Goal: Task Accomplishment & Management: Manage account settings

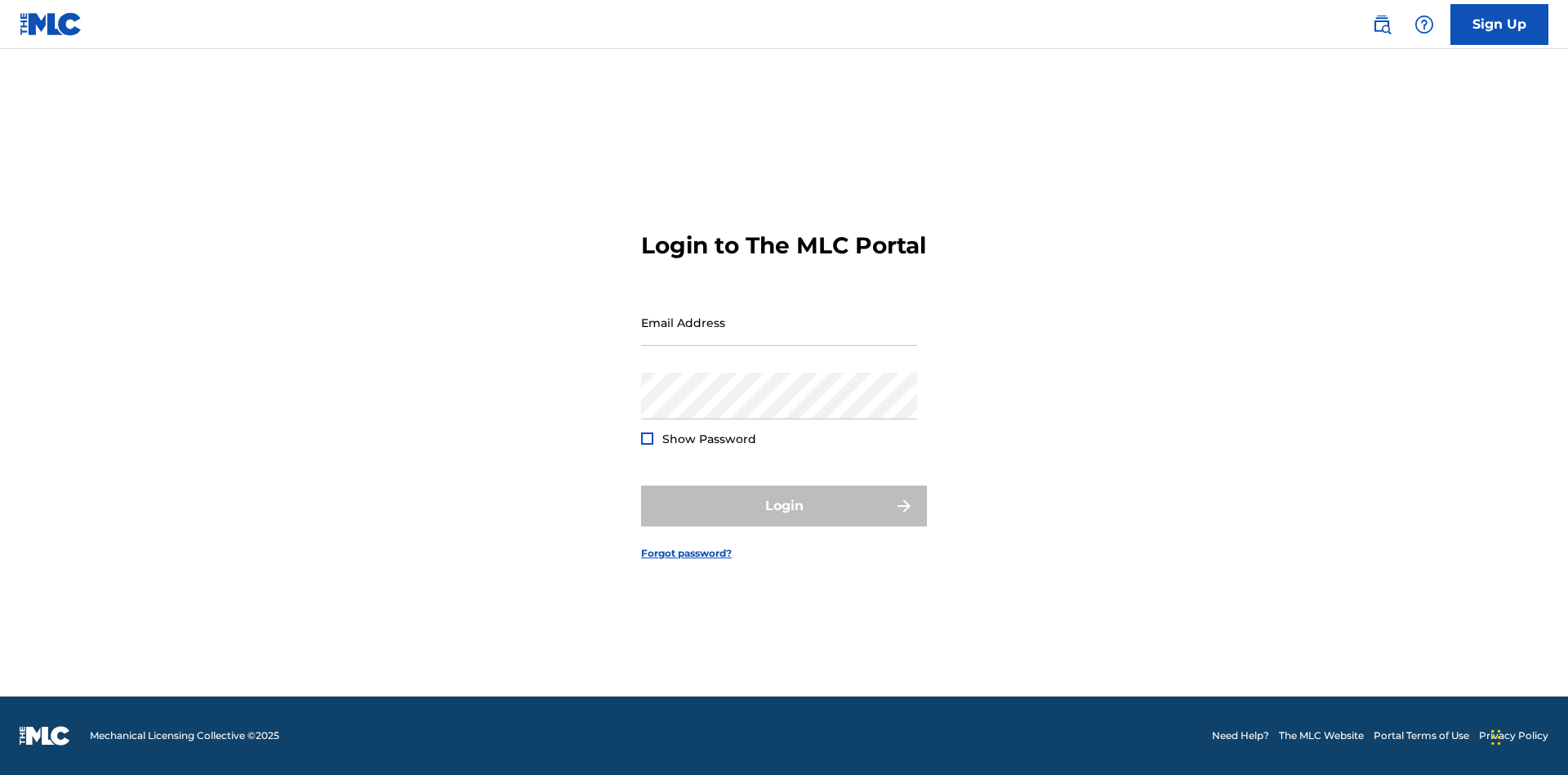
scroll to position [21, 0]
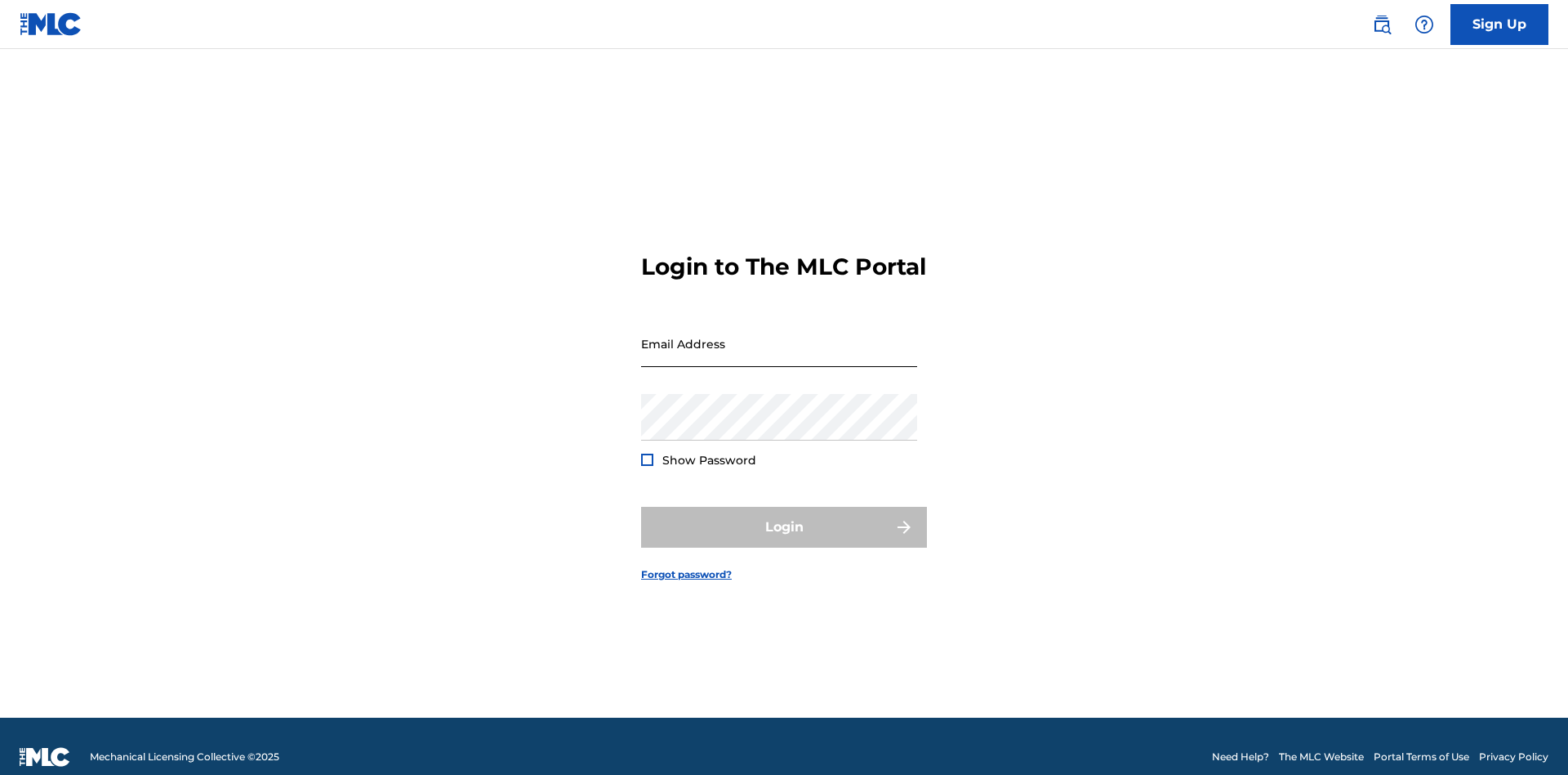
click at [780, 336] on input "Email Address" at bounding box center [779, 344] width 276 height 46
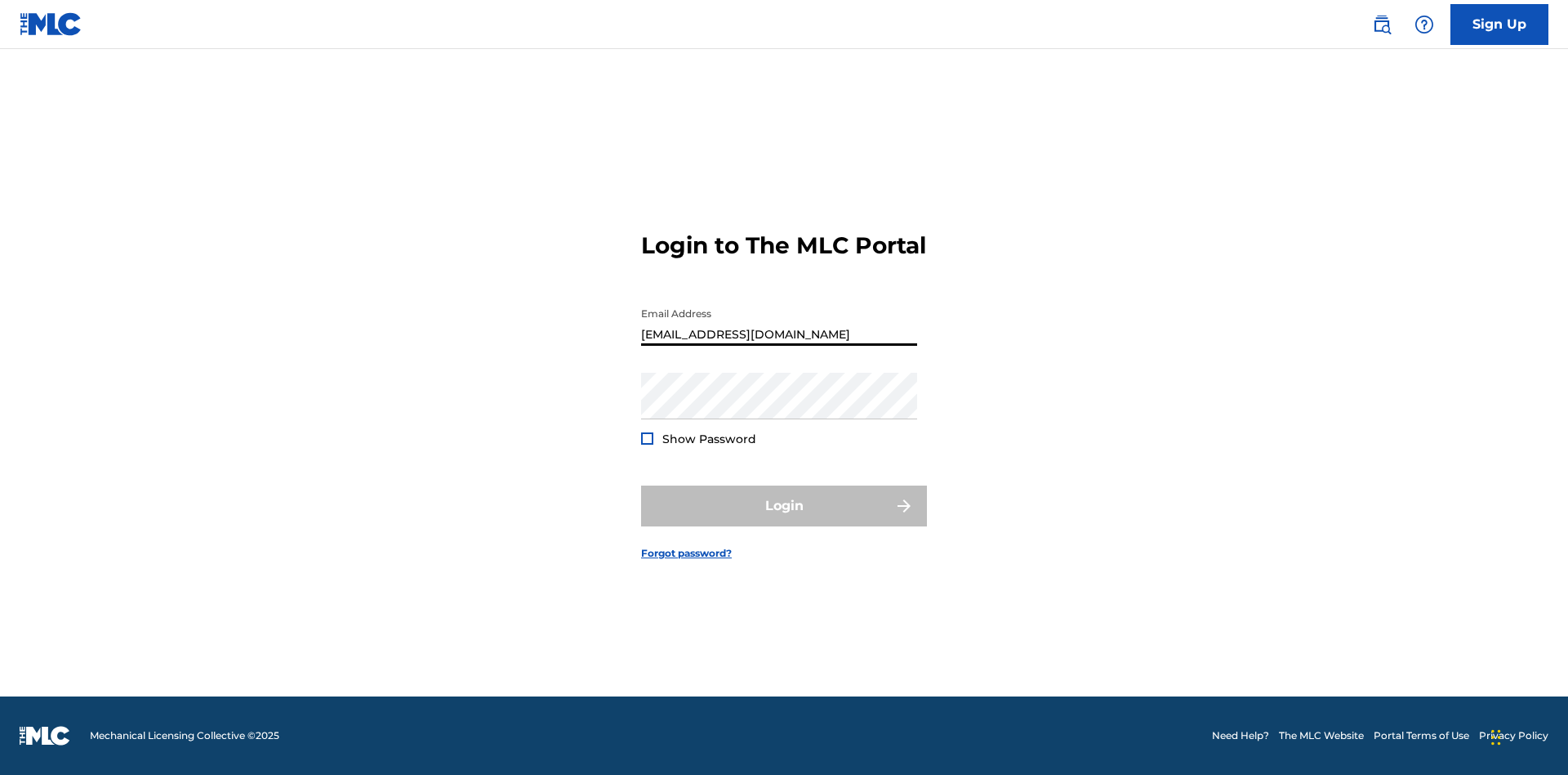
type input "[EMAIL_ADDRESS][DOMAIN_NAME]"
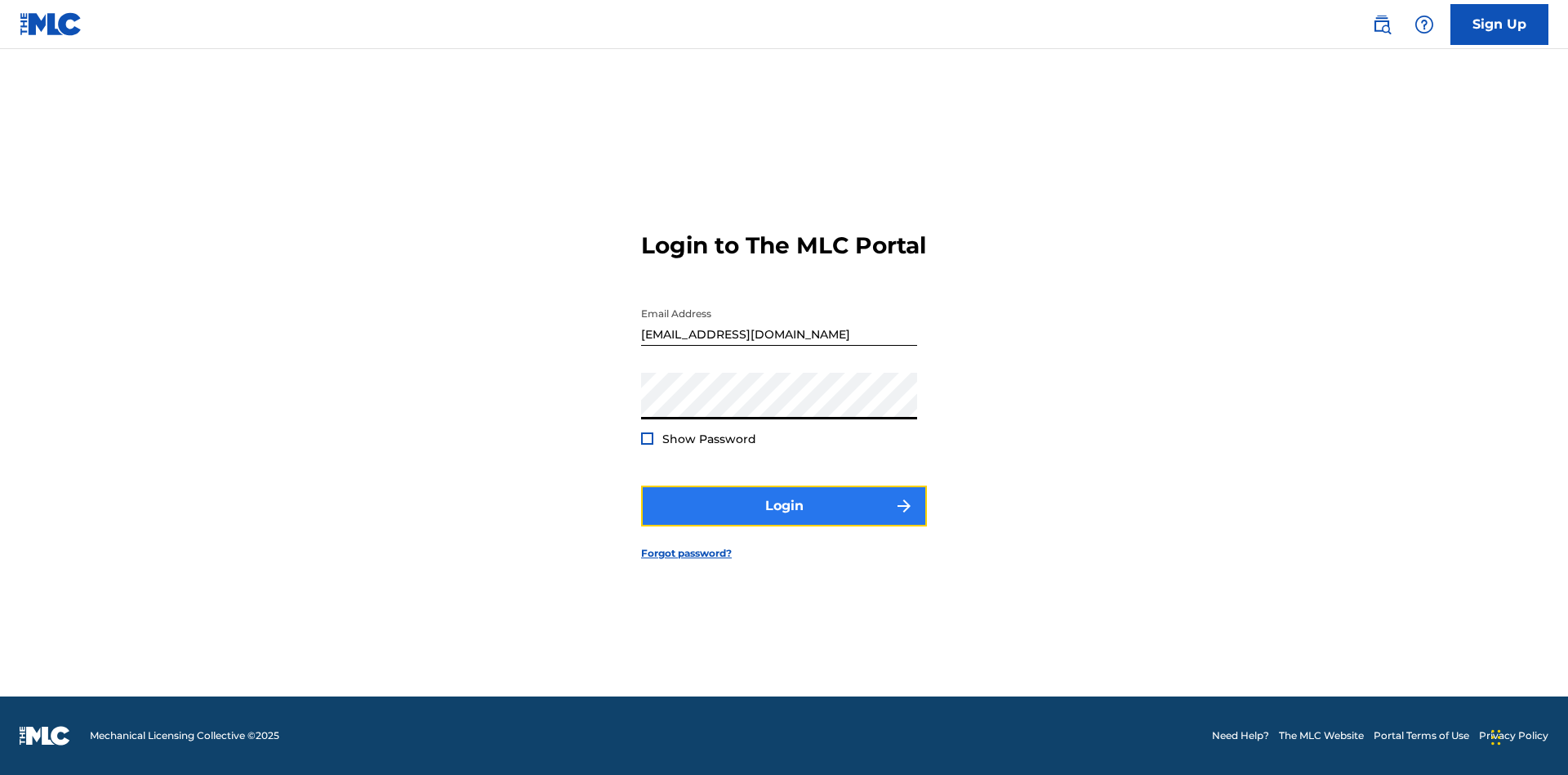
click at [784, 519] on button "Login" at bounding box center [784, 506] width 286 height 41
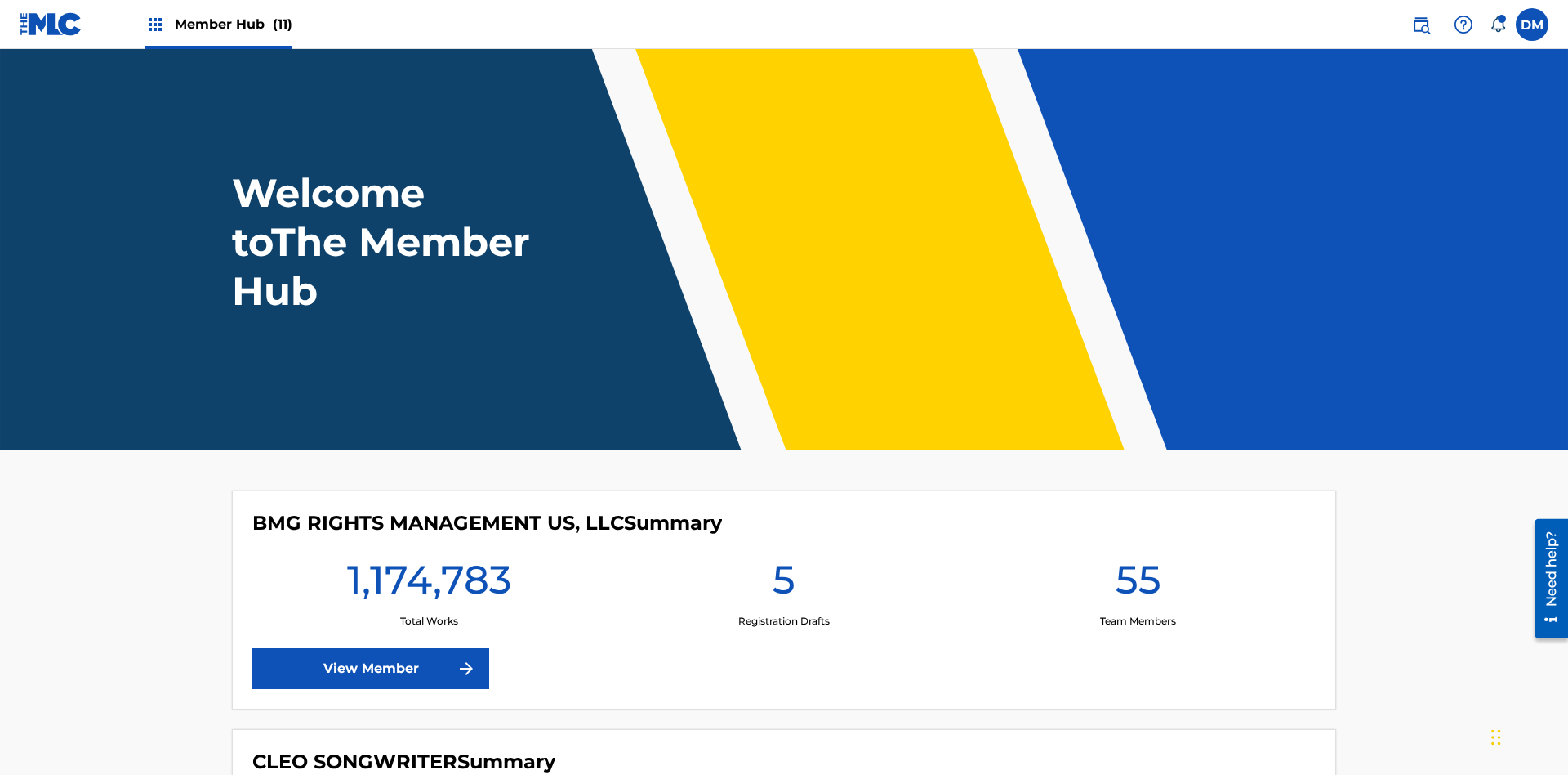
scroll to position [71, 0]
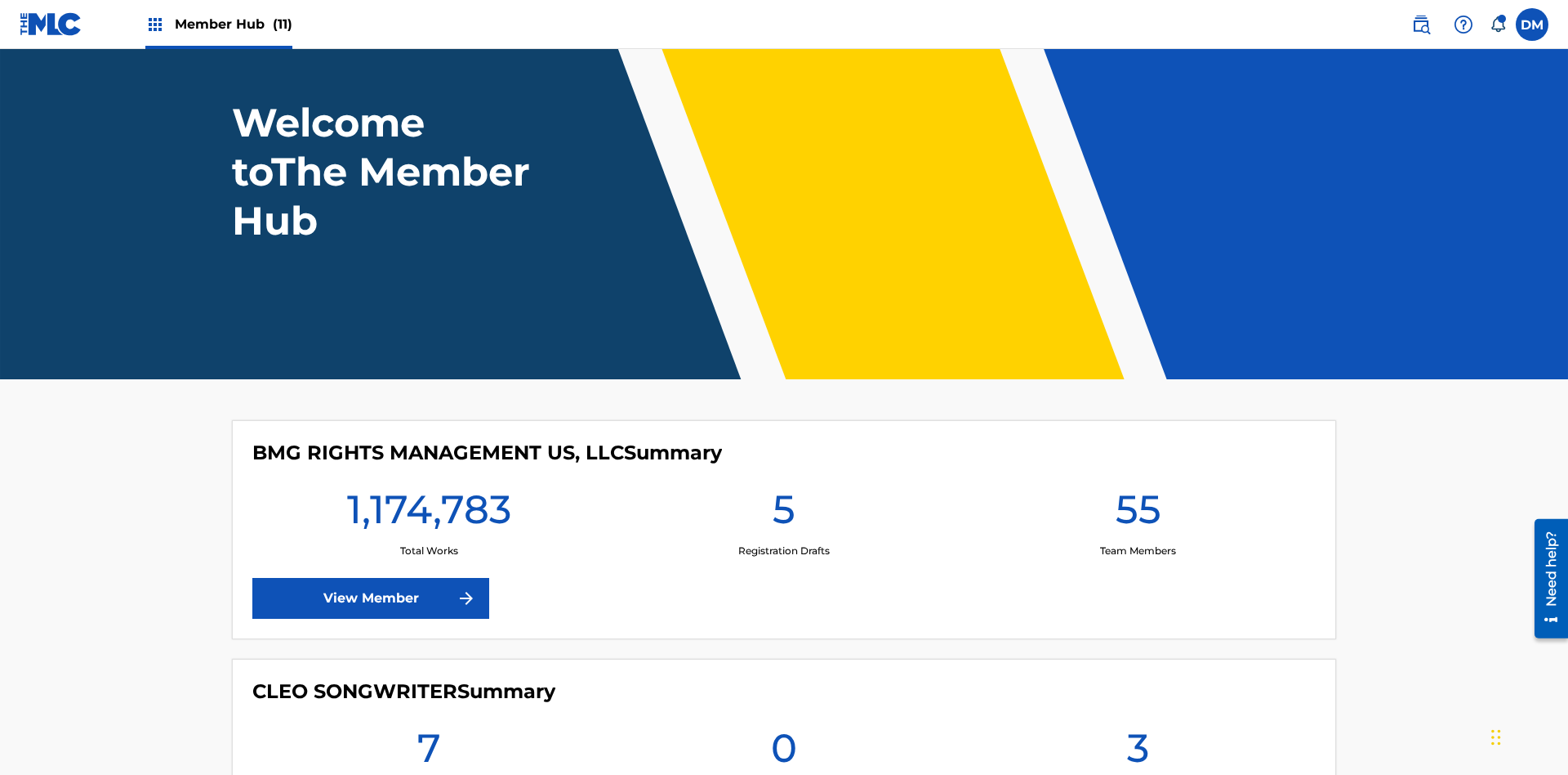
click at [232, 23] on span "Member Hub (11)" at bounding box center [233, 23] width 117 height 18
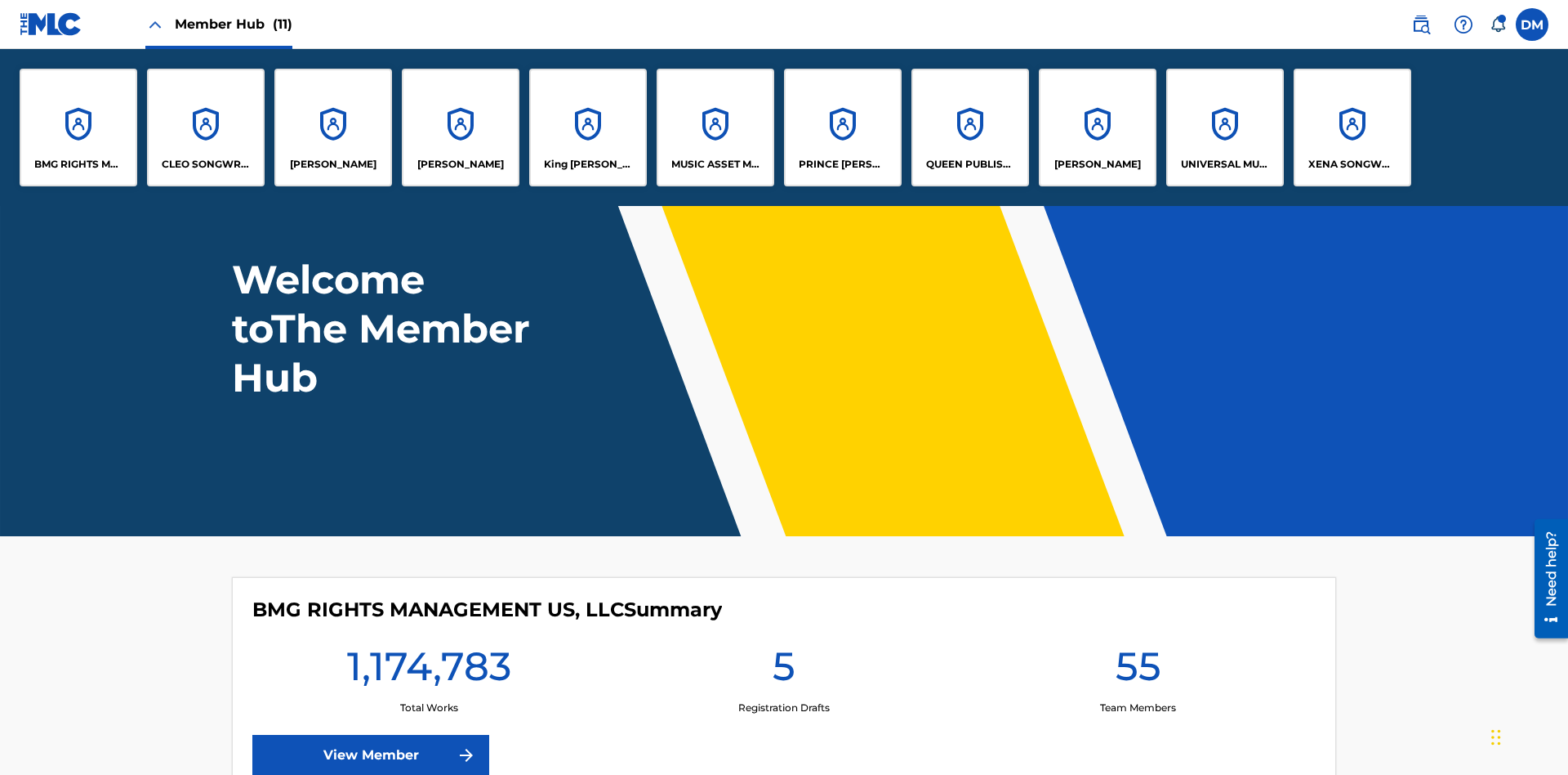
scroll to position [0, 0]
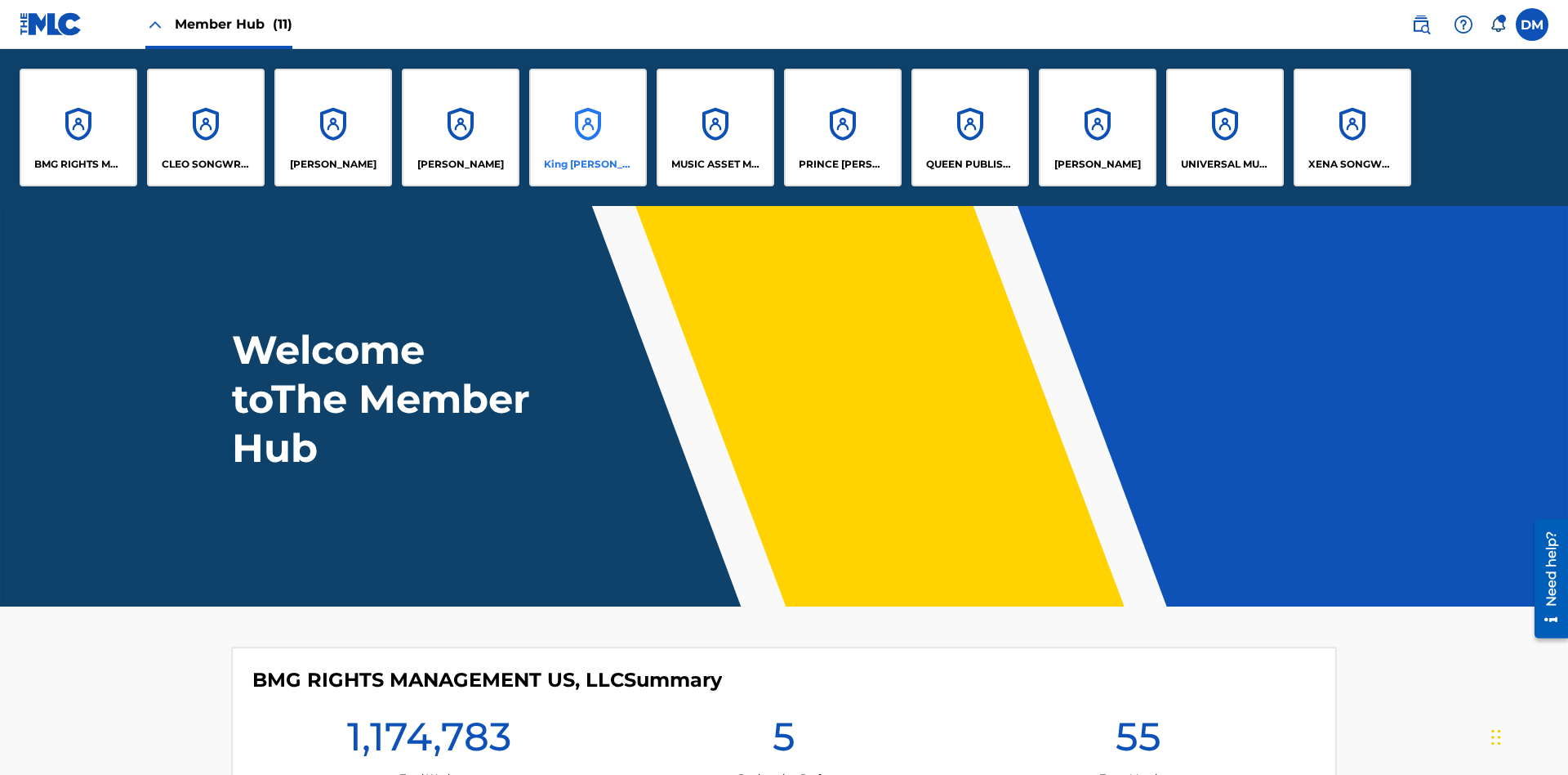
click at [587, 165] on p "King [PERSON_NAME]" at bounding box center [589, 164] width 89 height 15
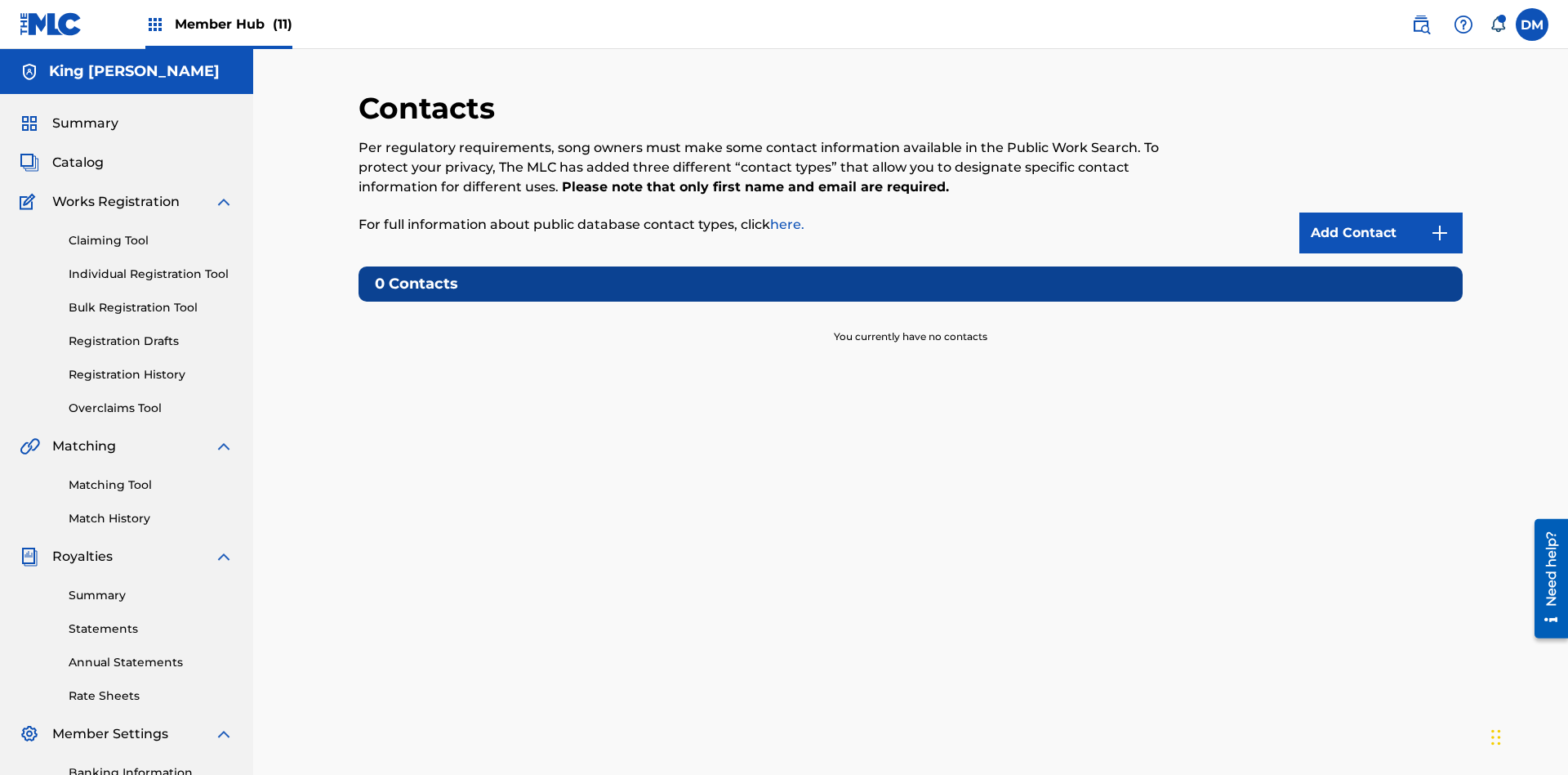
scroll to position [125, 0]
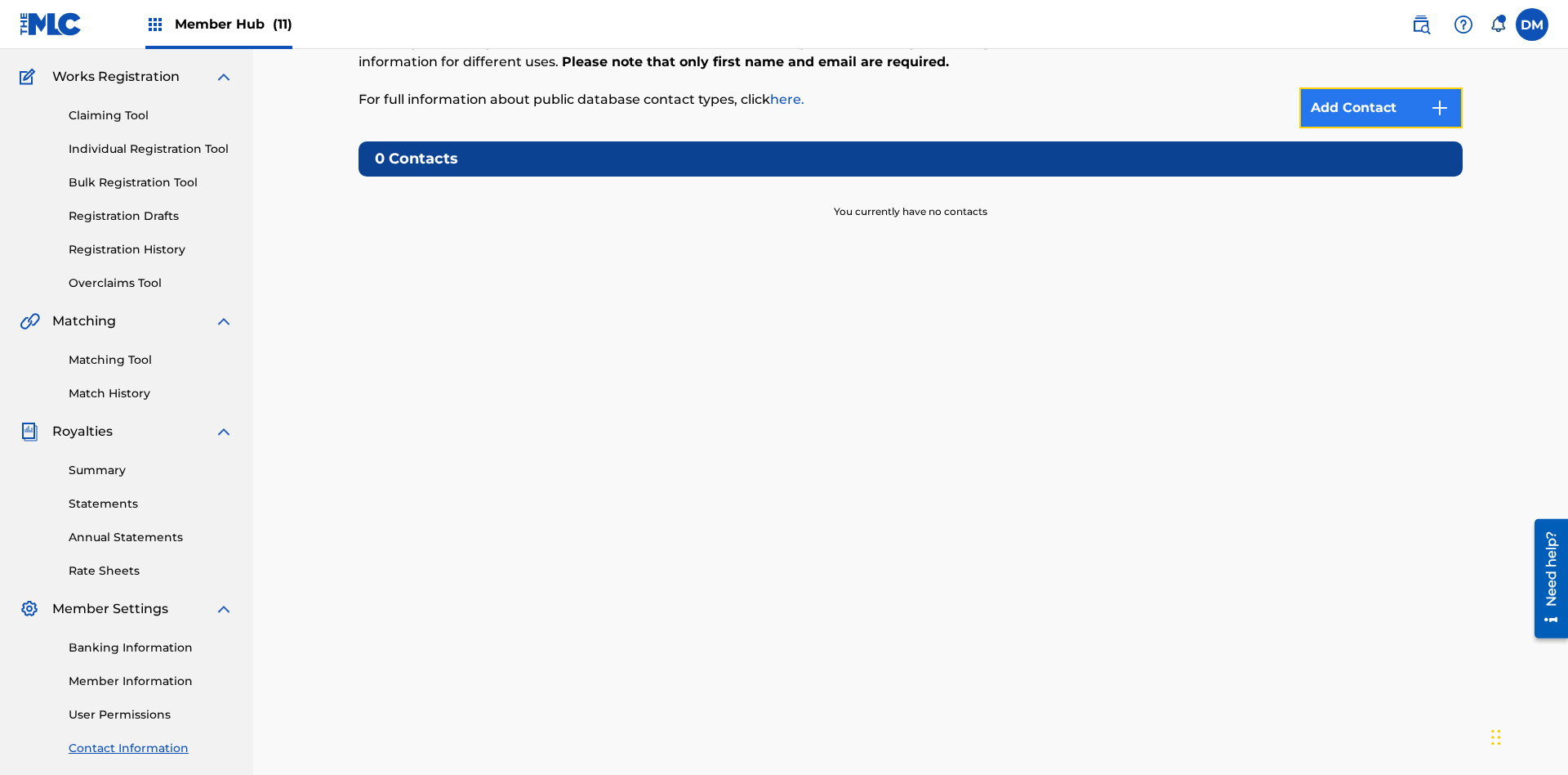
click at [1440, 108] on img at bounding box center [1440, 108] width 19 height 19
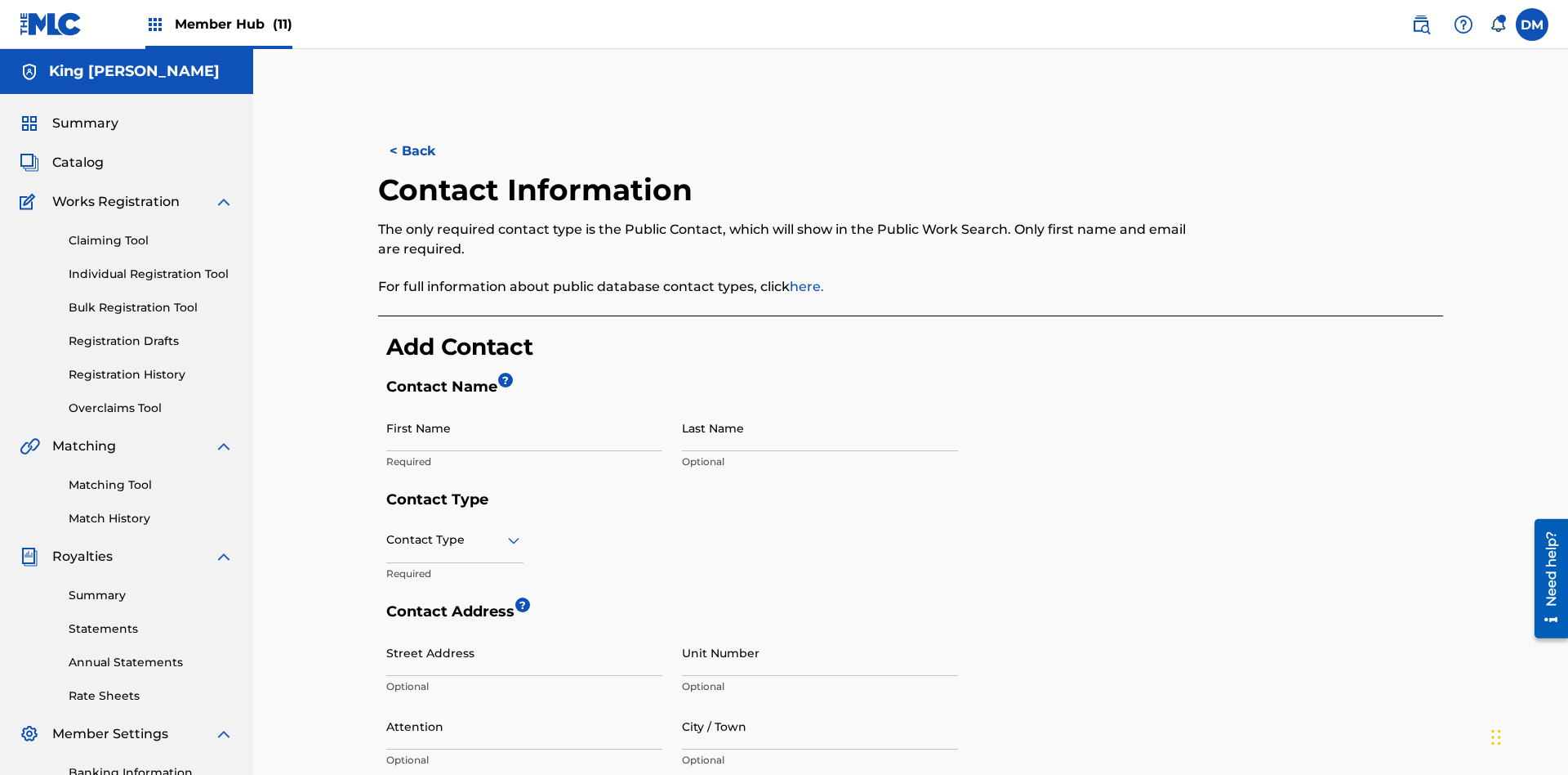
scroll to position [305, 0]
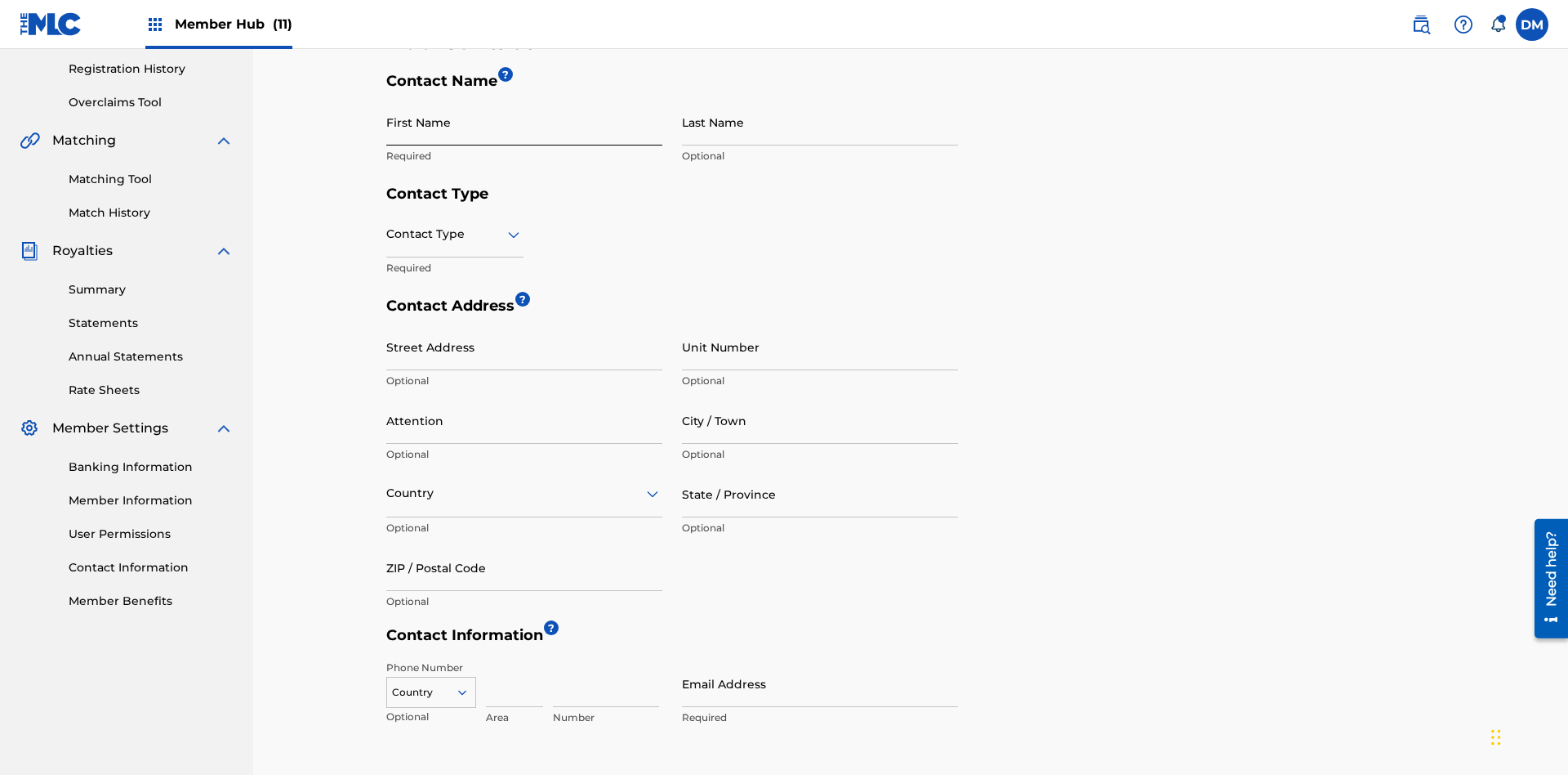
click at [525, 122] on input "First Name" at bounding box center [524, 122] width 276 height 46
type input "2025.09.28.04.23.43"
click at [820, 122] on input "Last Name" at bounding box center [819, 122] width 276 height 46
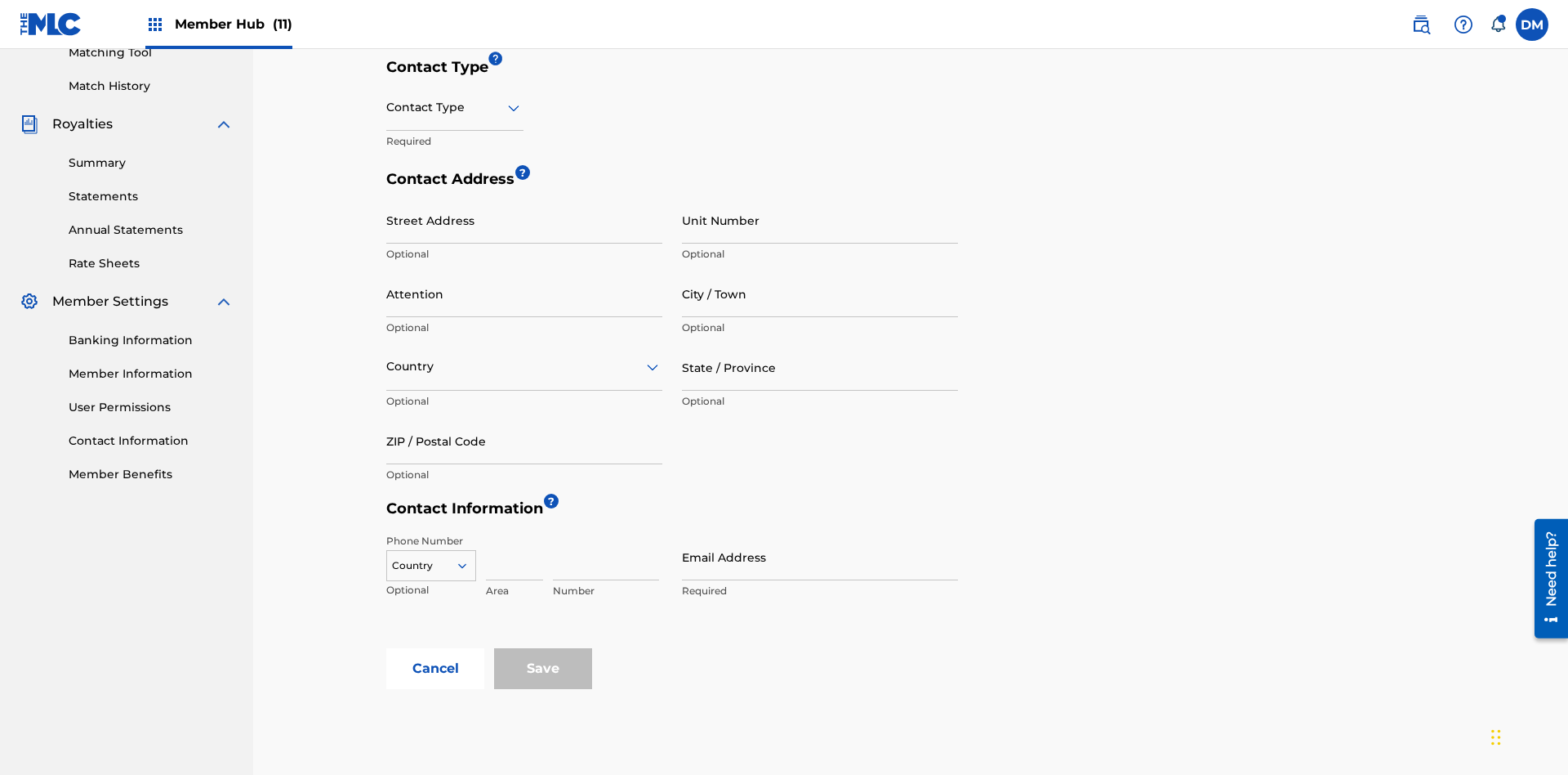
type input "2025.09.28.04.23.43"
click at [387, 107] on input "text" at bounding box center [387, 108] width 3 height 17
click at [455, 149] on div "Public" at bounding box center [455, 149] width 136 height 37
click at [820, 534] on input "Email Address" at bounding box center [819, 557] width 276 height 46
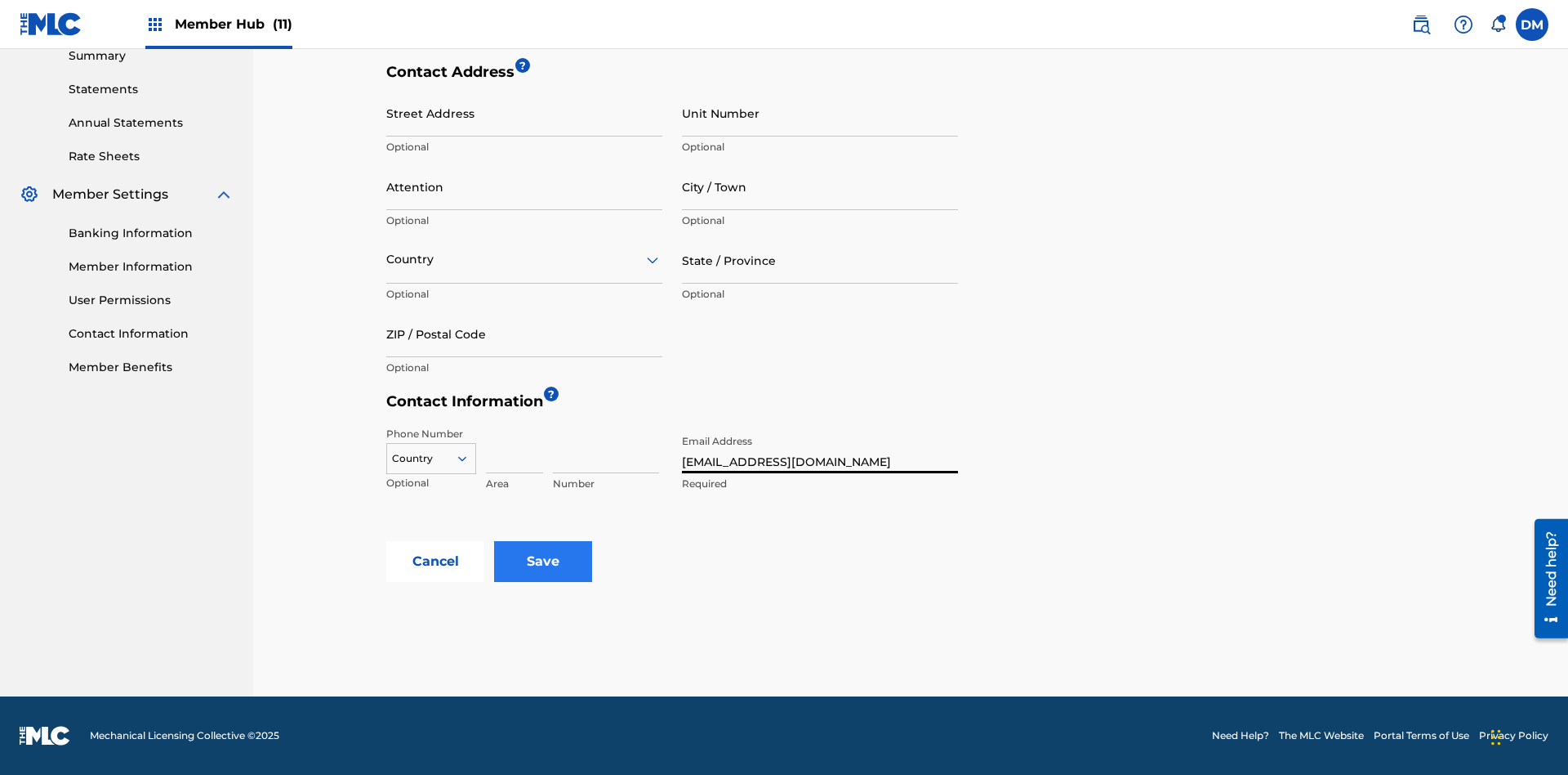
type input "[EMAIL_ADDRESS][DOMAIN_NAME]"
click at [543, 561] on input "Save" at bounding box center [542, 561] width 98 height 41
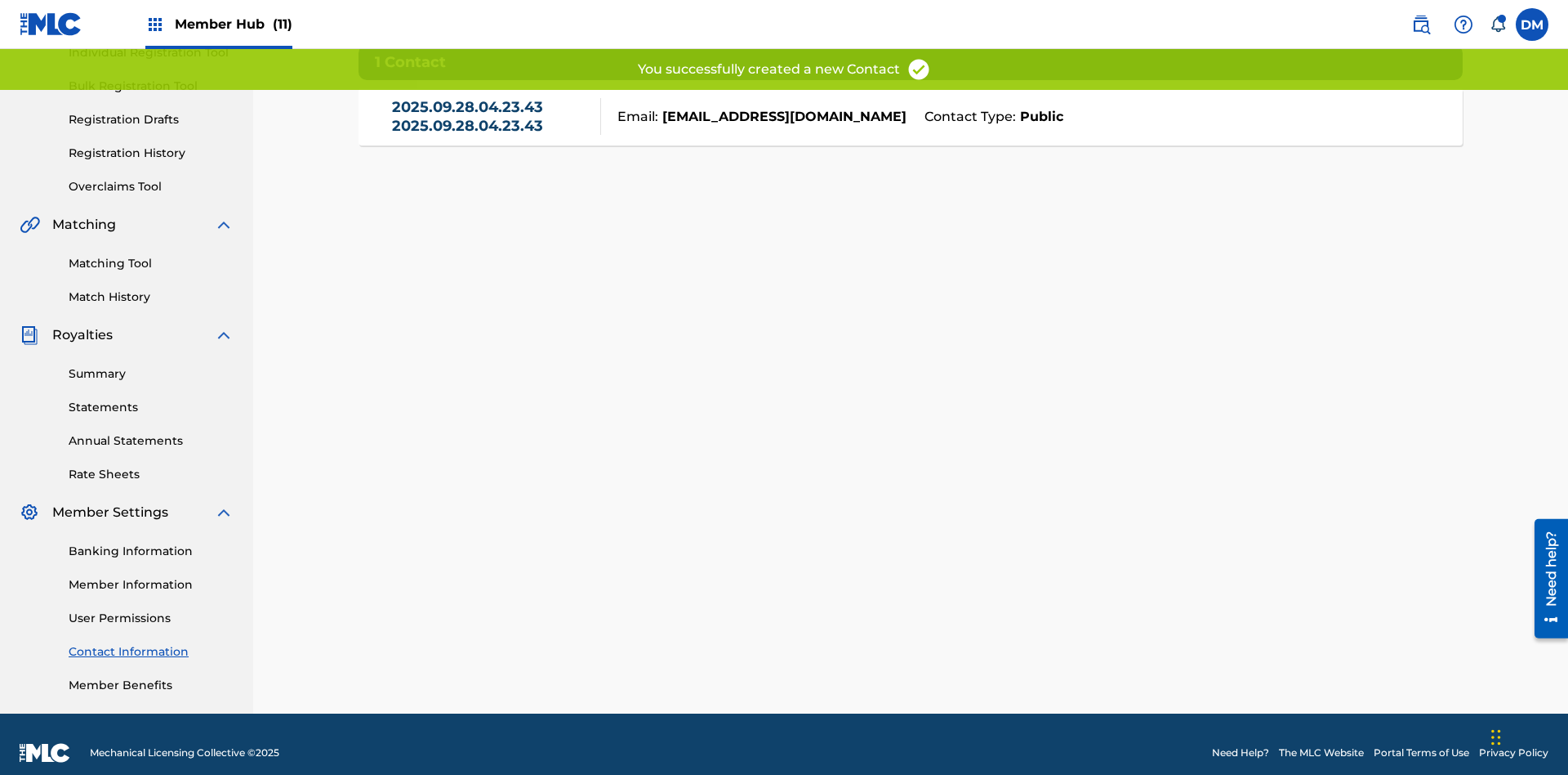
scroll to position [230, 0]
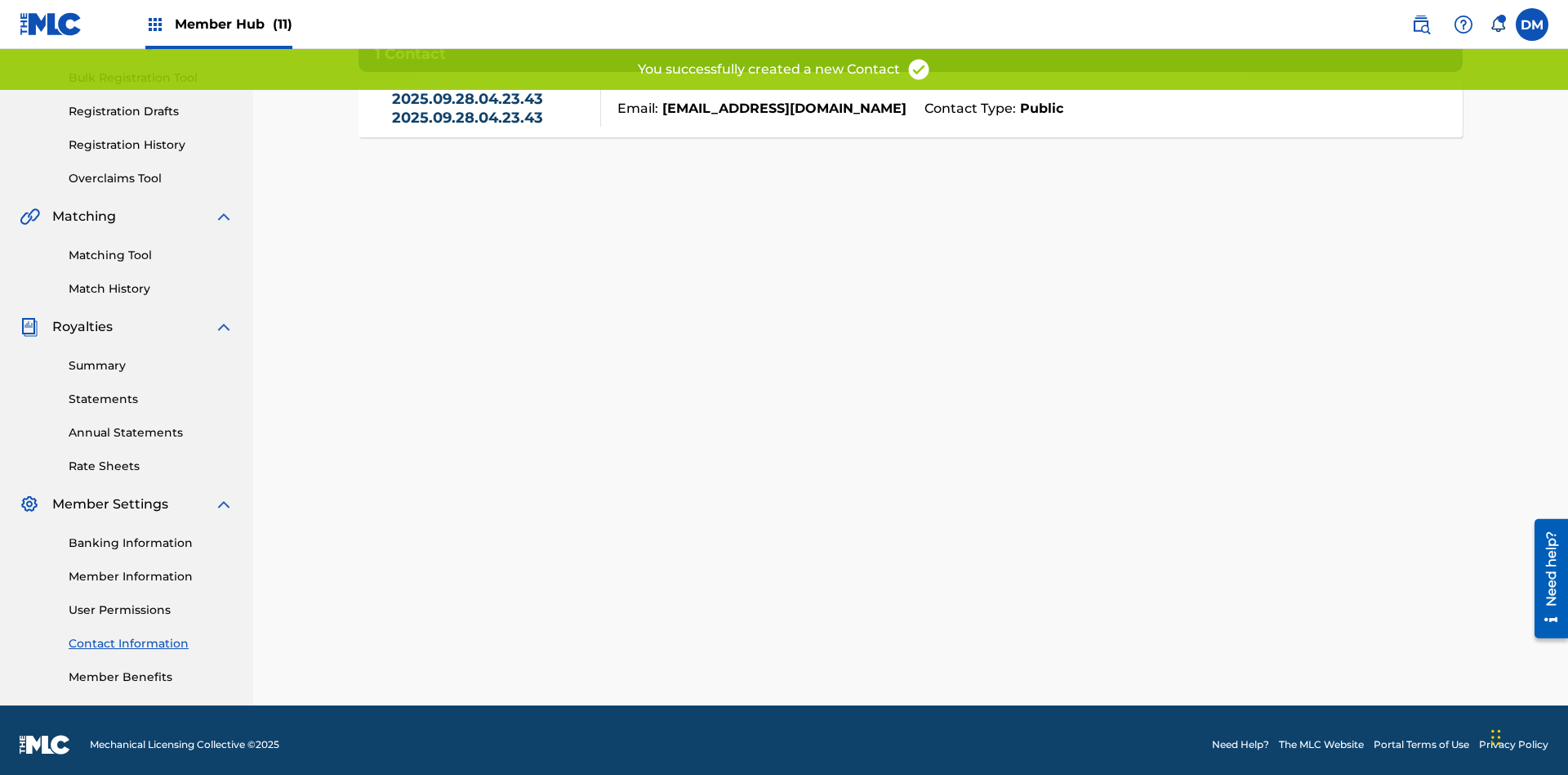
click at [492, 116] on link "2025.09.28.04.23.43 2025.09.28.04.23.43" at bounding box center [492, 108] width 200 height 37
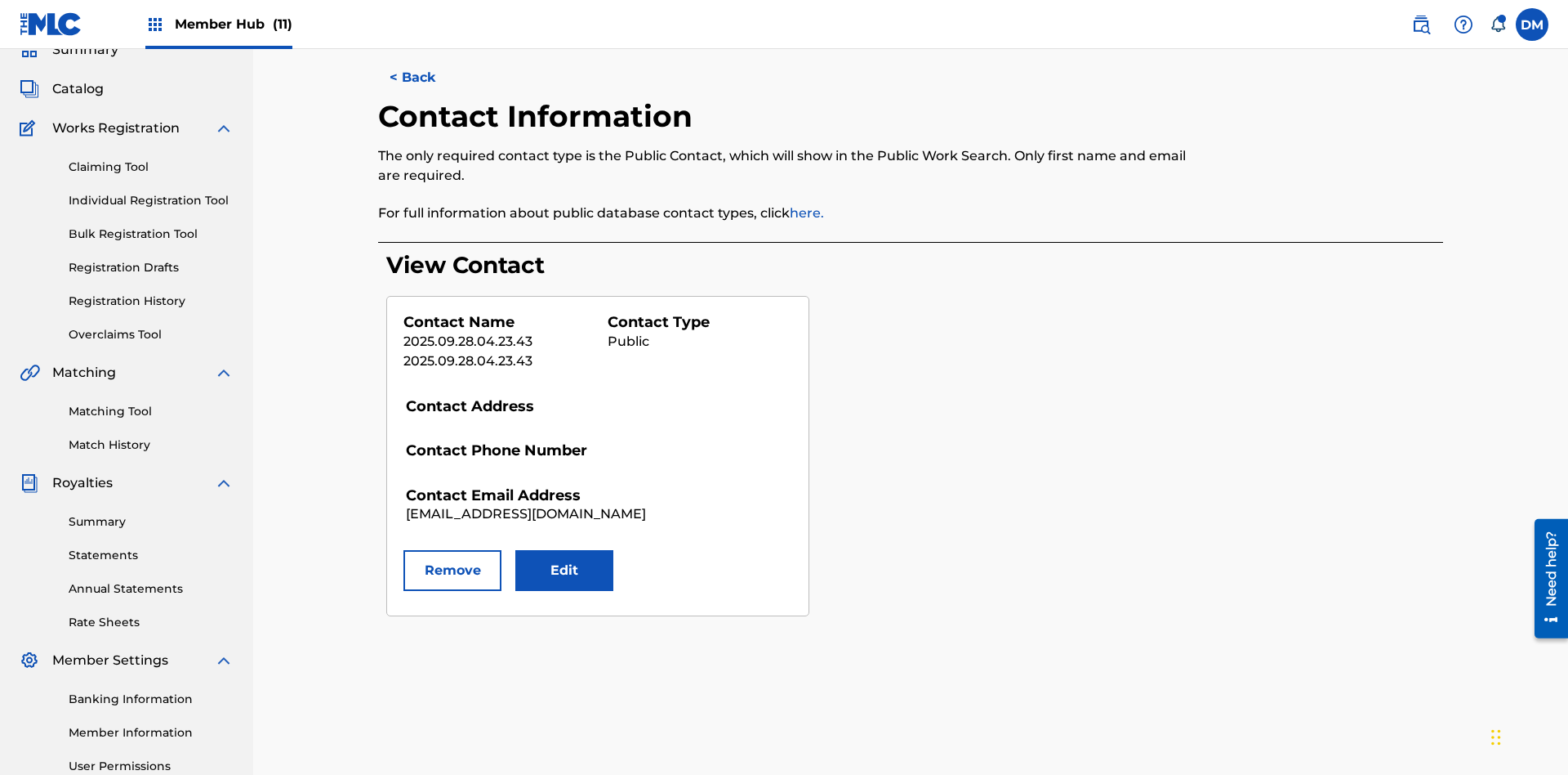
scroll to position [238, 0]
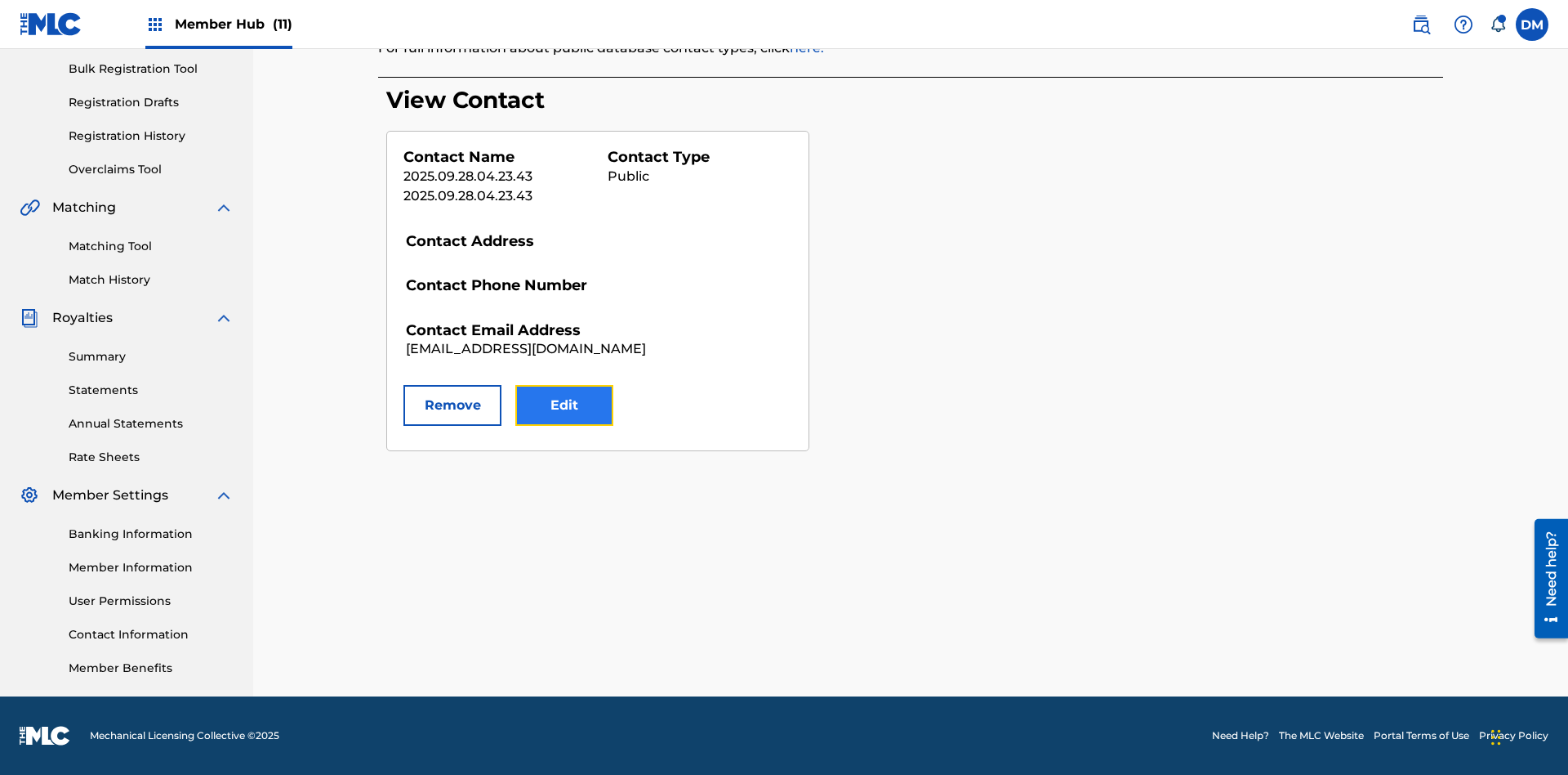
click at [565, 405] on button "Edit" at bounding box center [564, 405] width 98 height 41
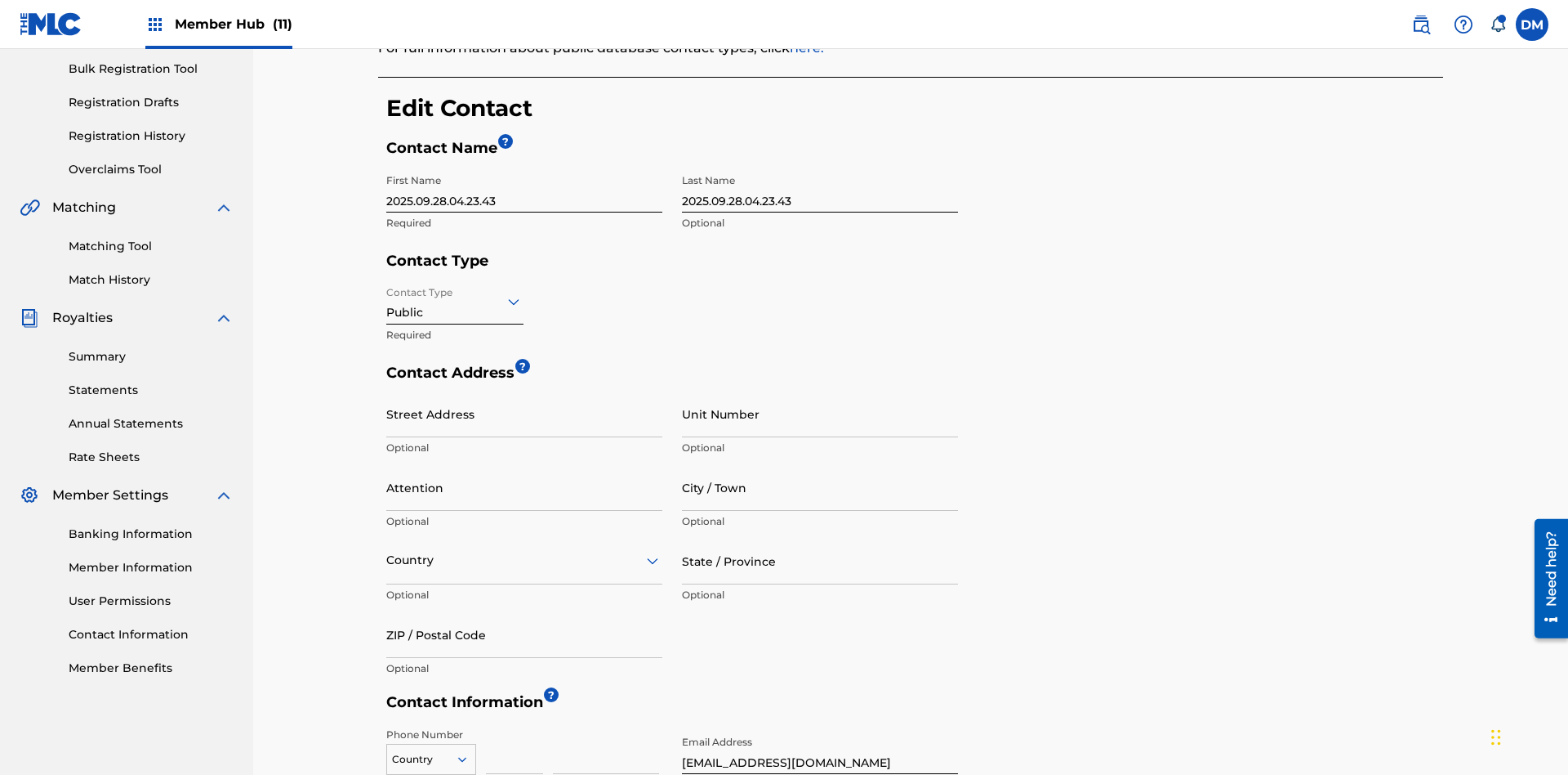
click at [525, 166] on input "2025.09.28.04.23.43" at bounding box center [524, 189] width 276 height 46
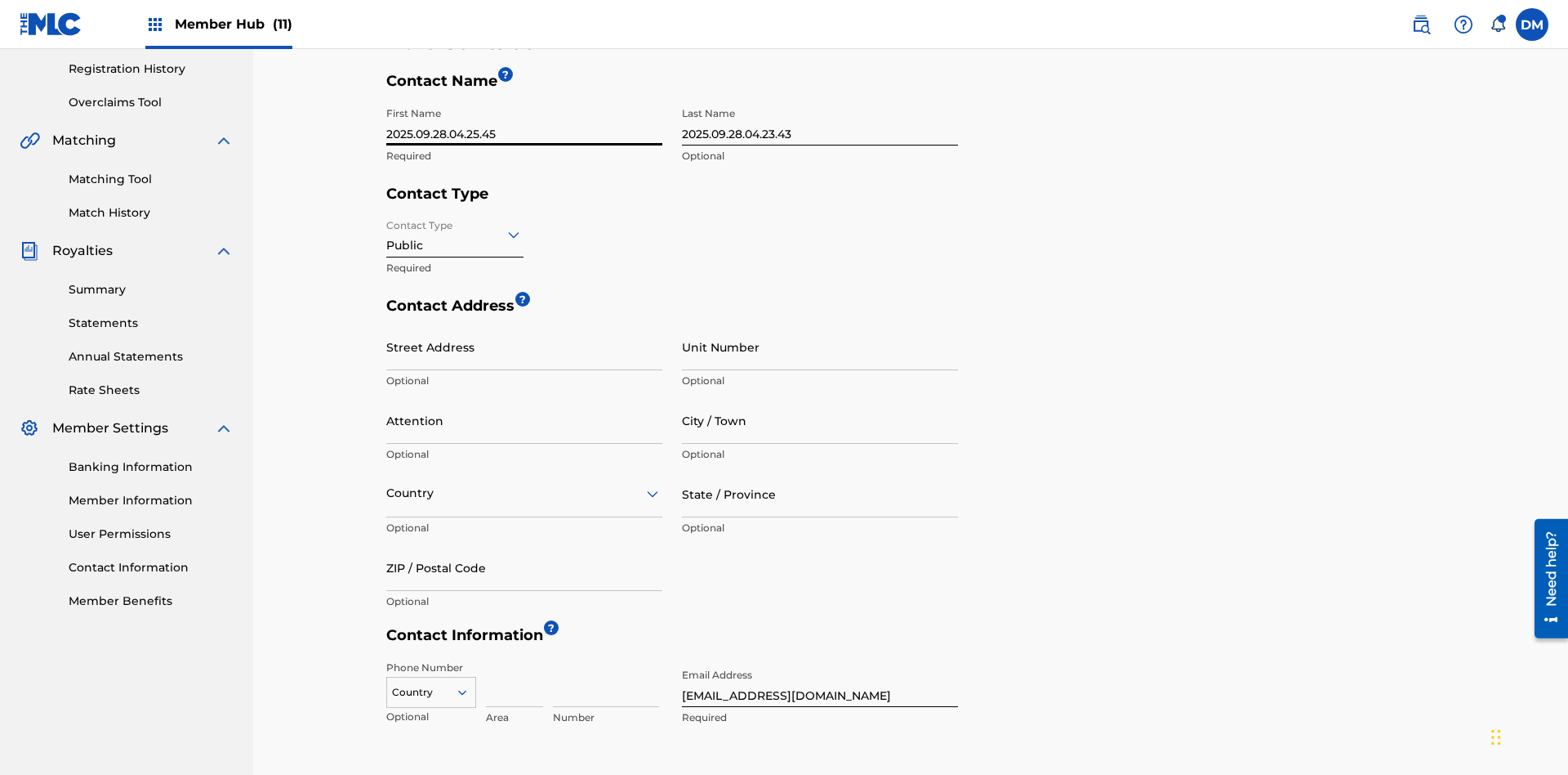
type input "2025.09.28.04.25.45"
click at [820, 122] on input "2025.09.28.04.23.43" at bounding box center [819, 122] width 276 height 46
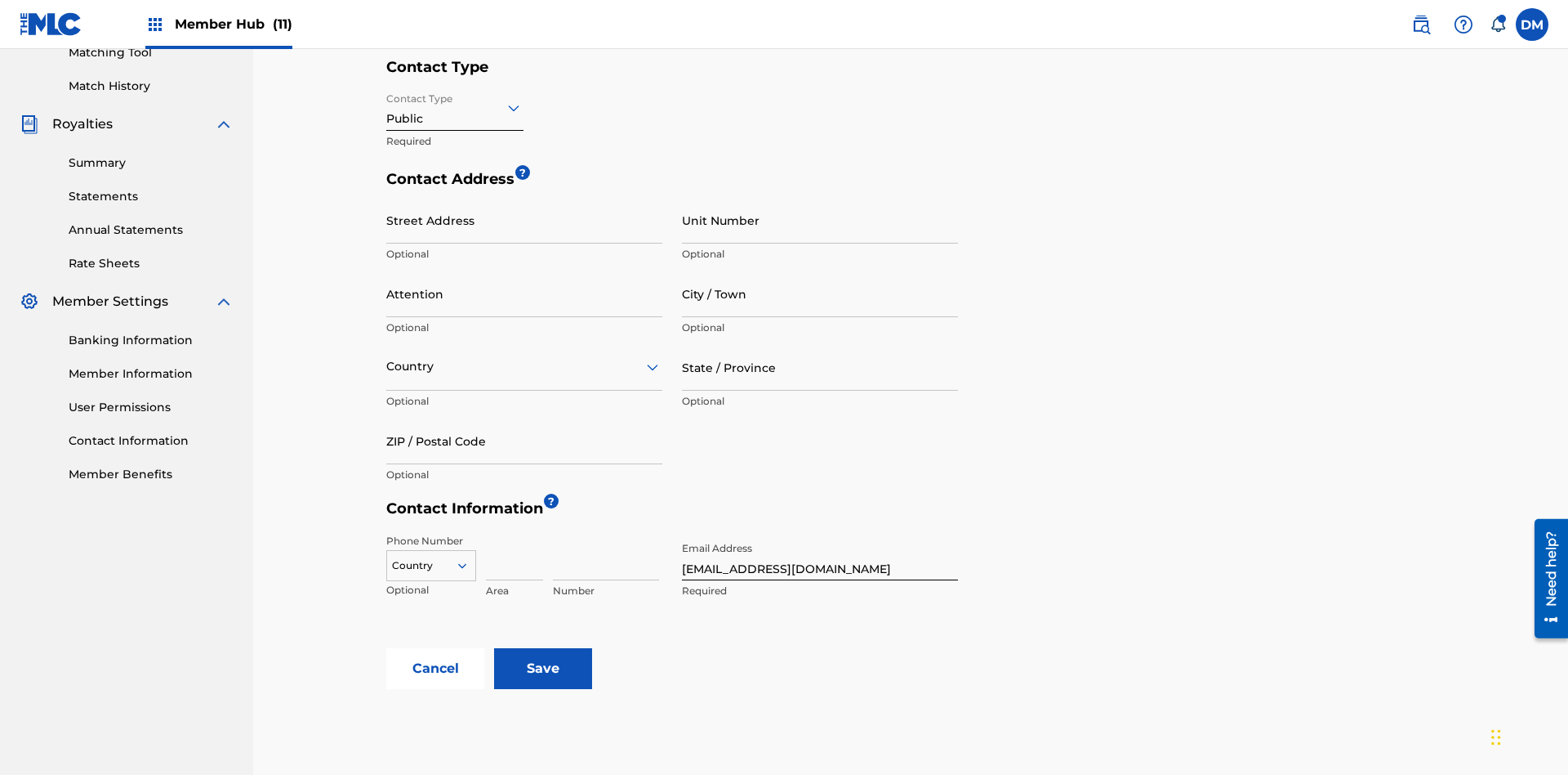
type input "2025.09.28.04.25.45"
click at [387, 107] on input "Contact Type" at bounding box center [387, 108] width 3 height 17
click at [455, 185] on div "Finance" at bounding box center [455, 186] width 136 height 37
click at [820, 270] on input "City / Town" at bounding box center [819, 294] width 276 height 46
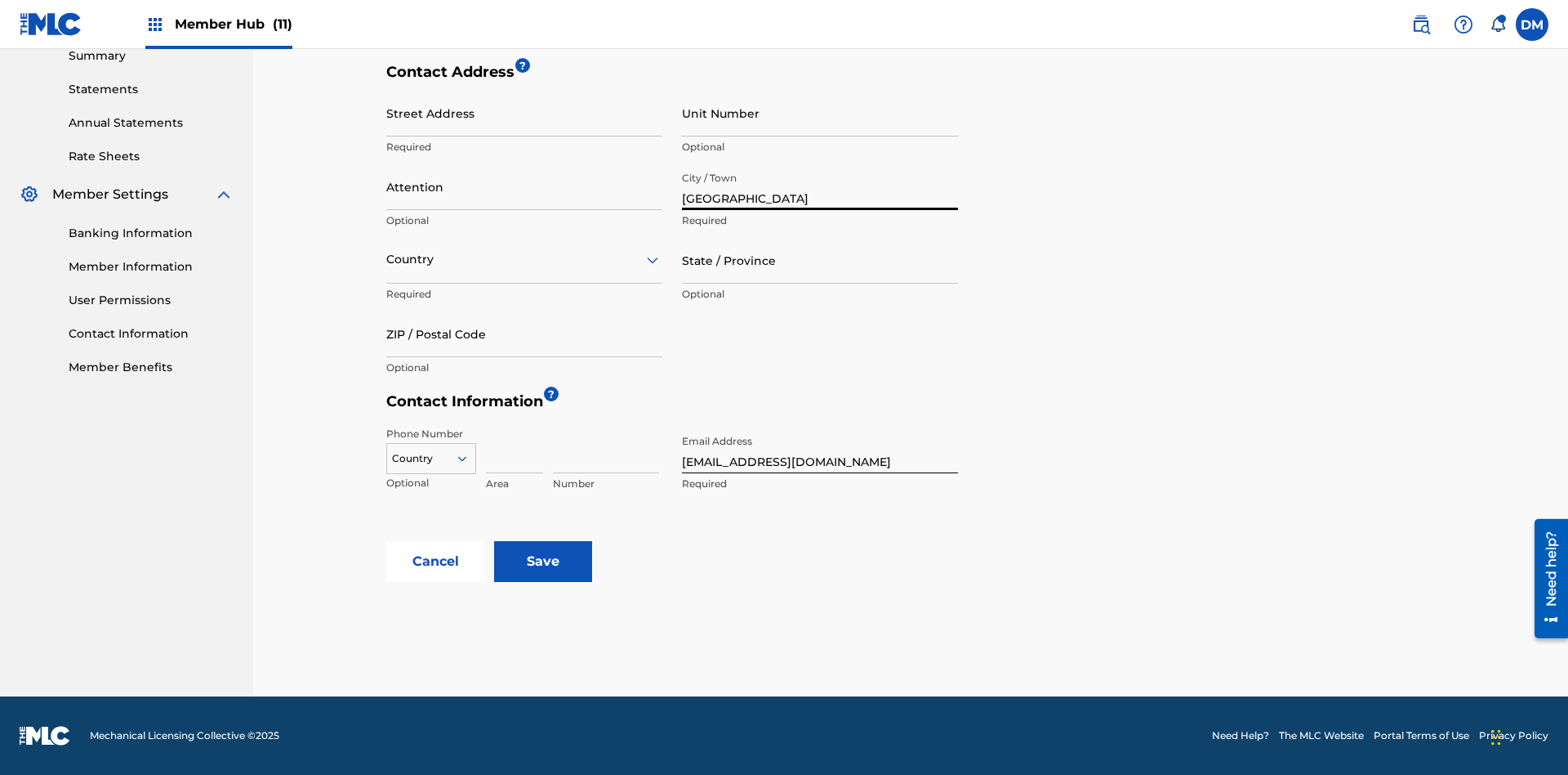
scroll to position [530, 0]
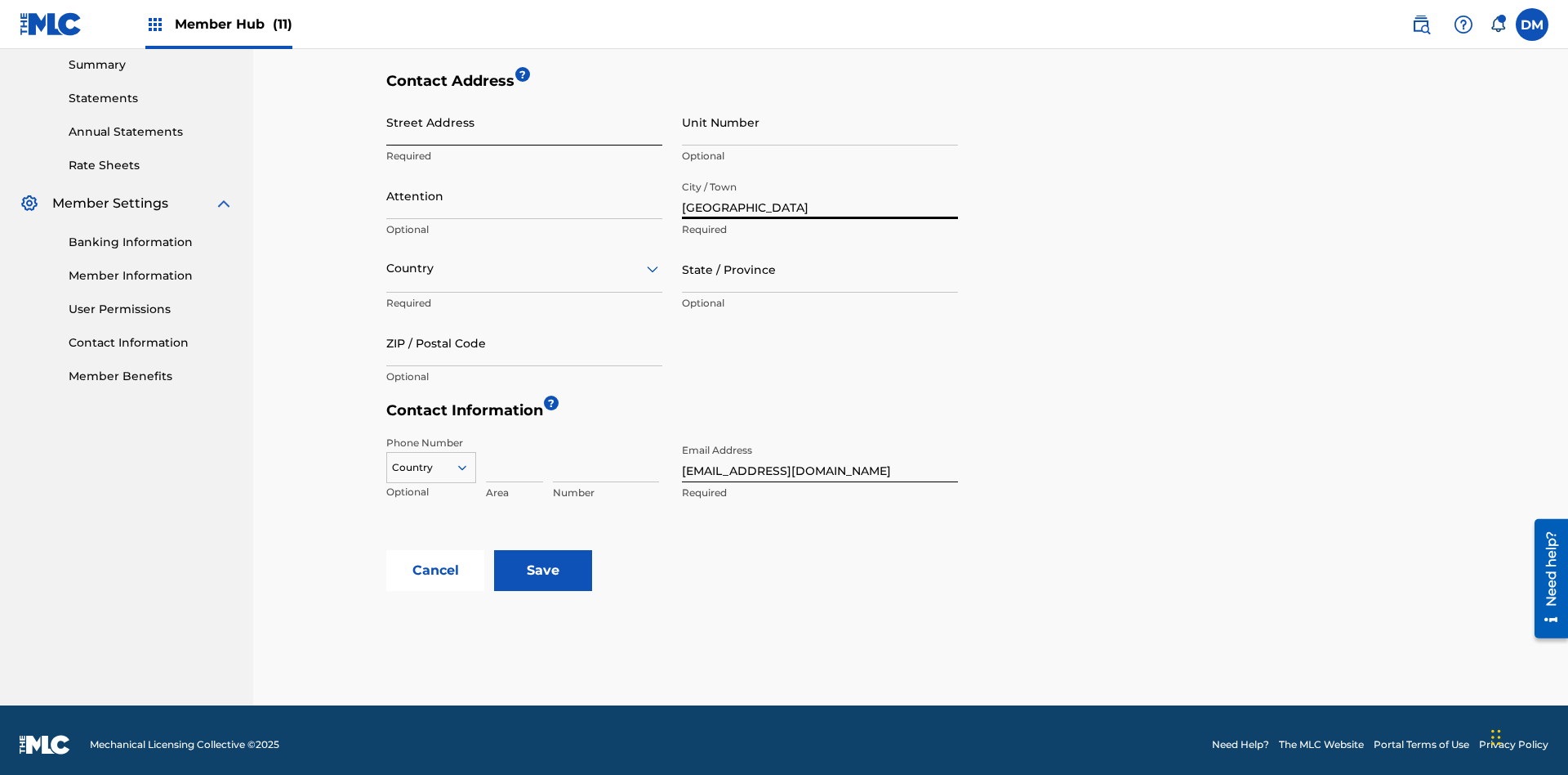
type input "[GEOGRAPHIC_DATA]"
click at [525, 122] on input "Street Address" at bounding box center [524, 122] width 276 height 46
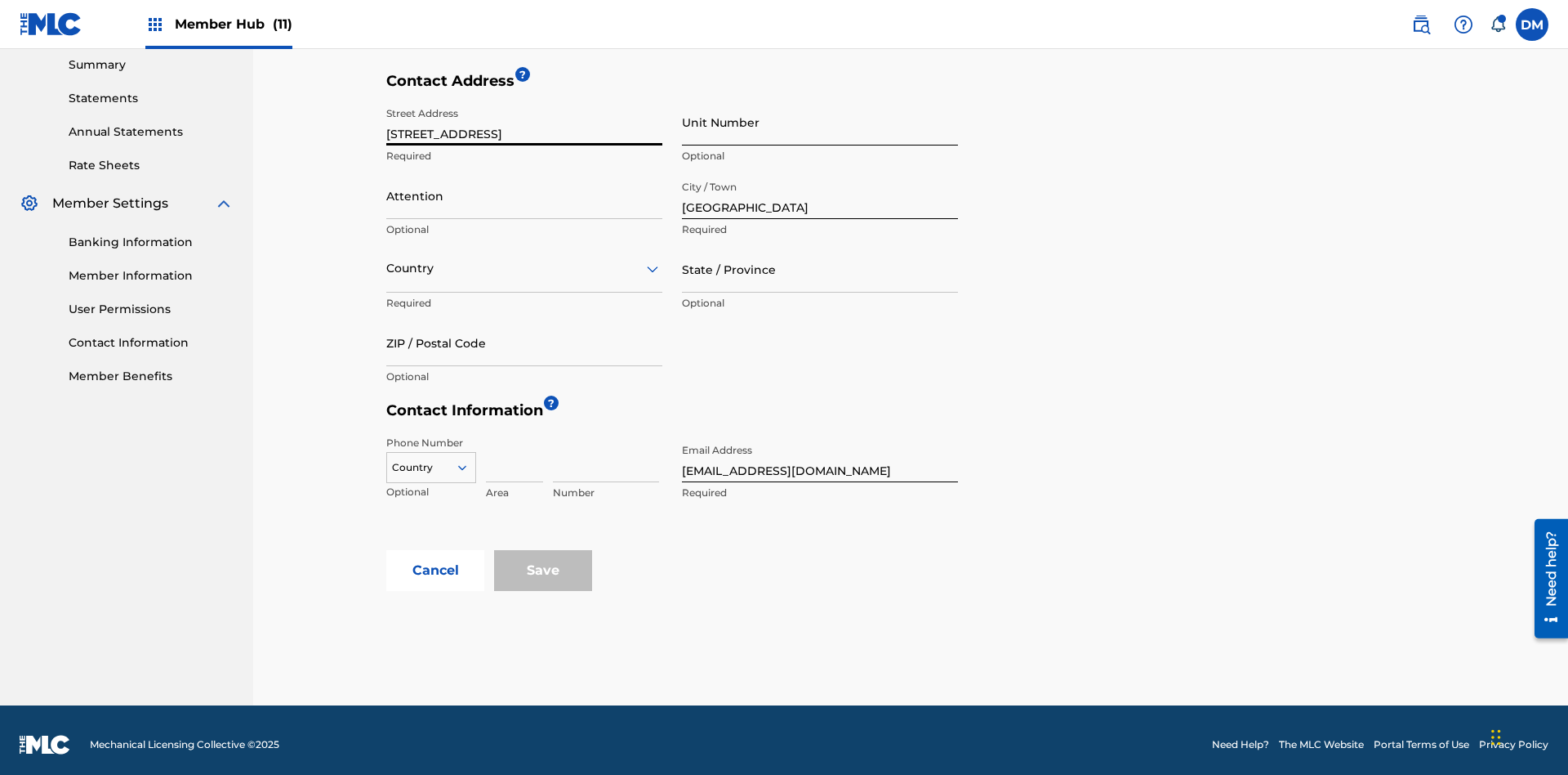
type input "[STREET_ADDRESS]"
click at [820, 122] on input "Unit Number" at bounding box center [819, 122] width 276 height 46
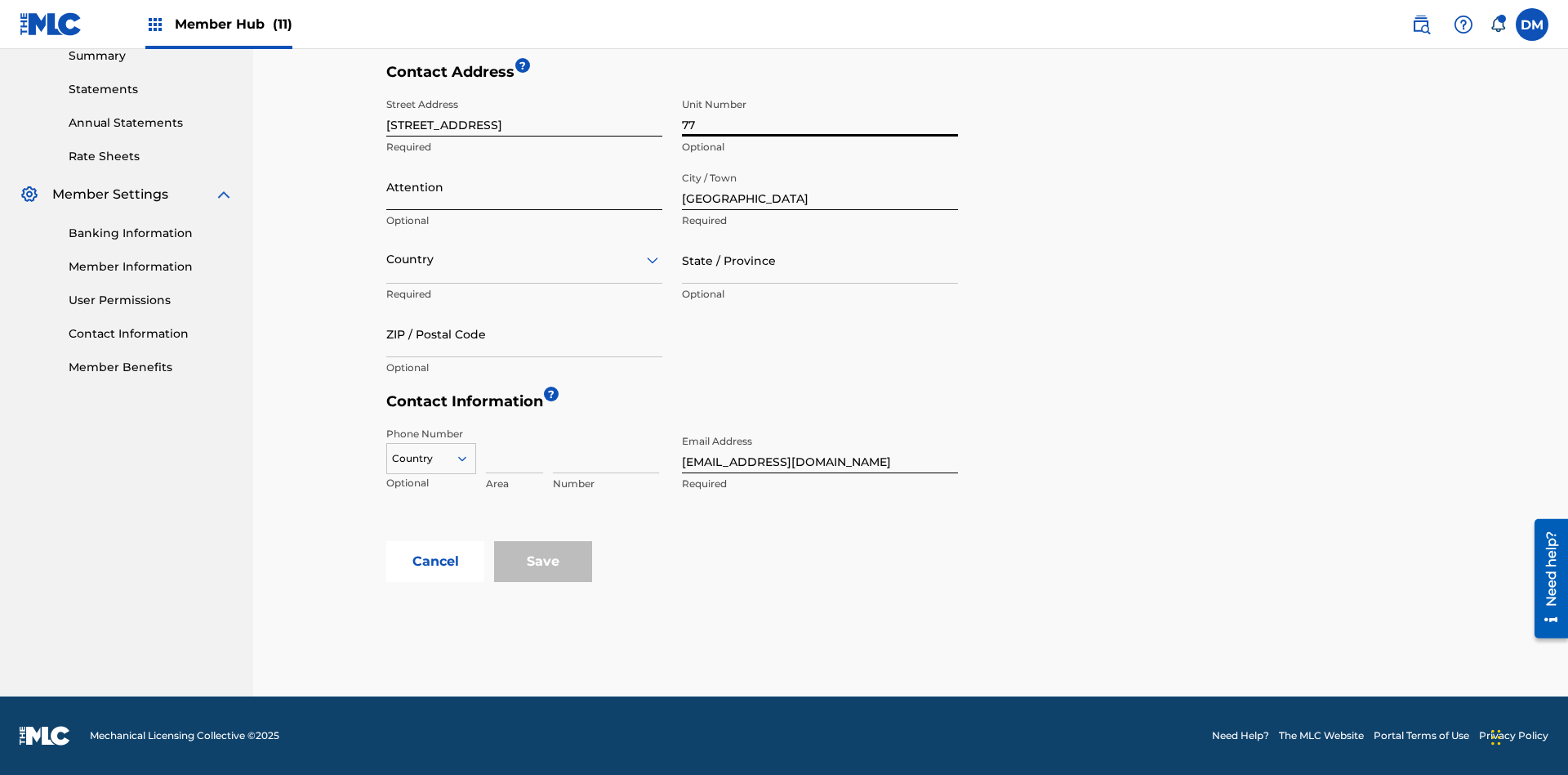
type input "77"
click at [525, 186] on input "Attention" at bounding box center [524, 187] width 276 height 46
type input "[PERSON_NAME]"
click at [387, 259] on input "text" at bounding box center [387, 260] width 3 height 17
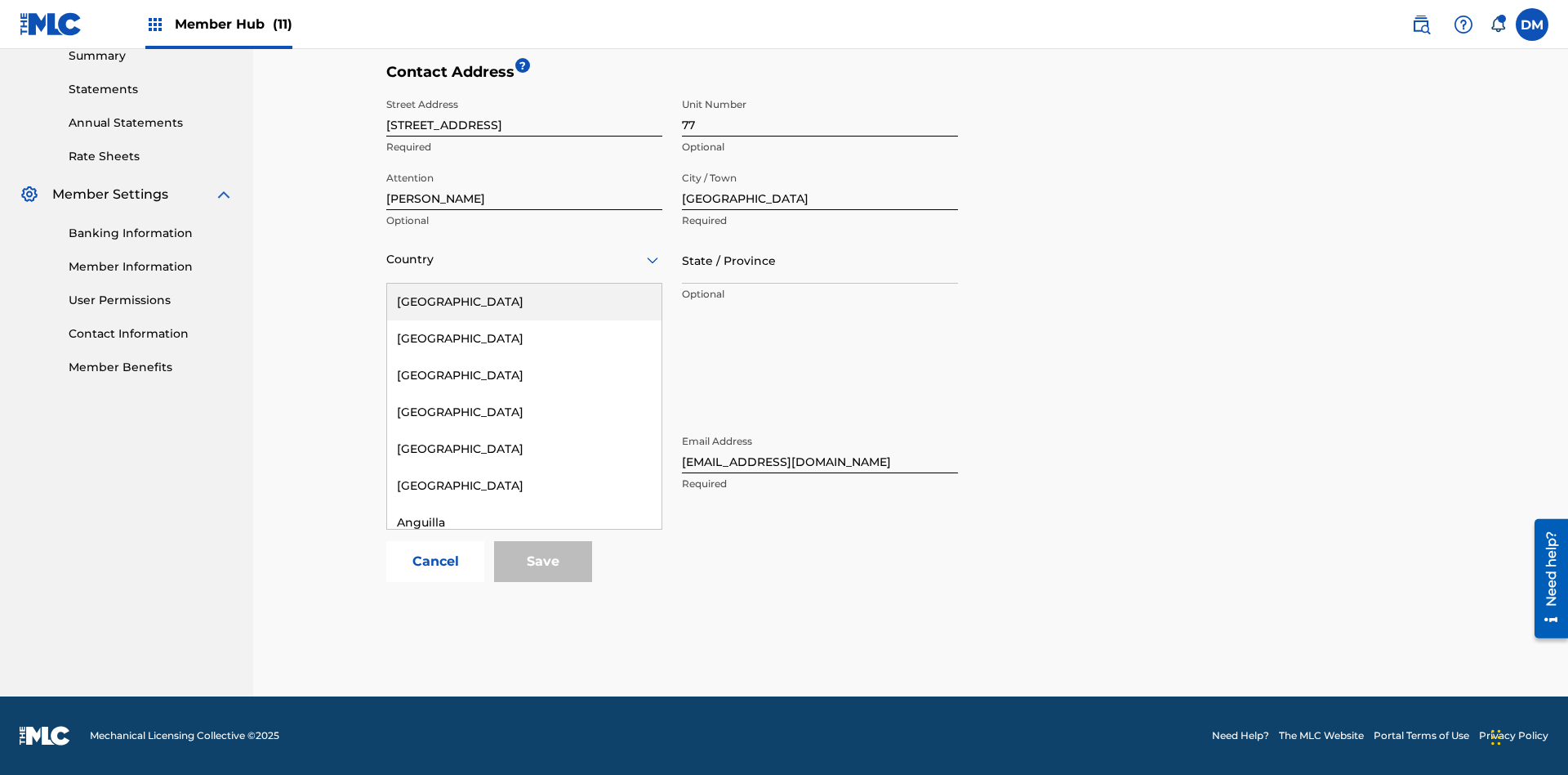
click at [525, 725] on div "[GEOGRAPHIC_DATA]" at bounding box center [524, 706] width 274 height 37
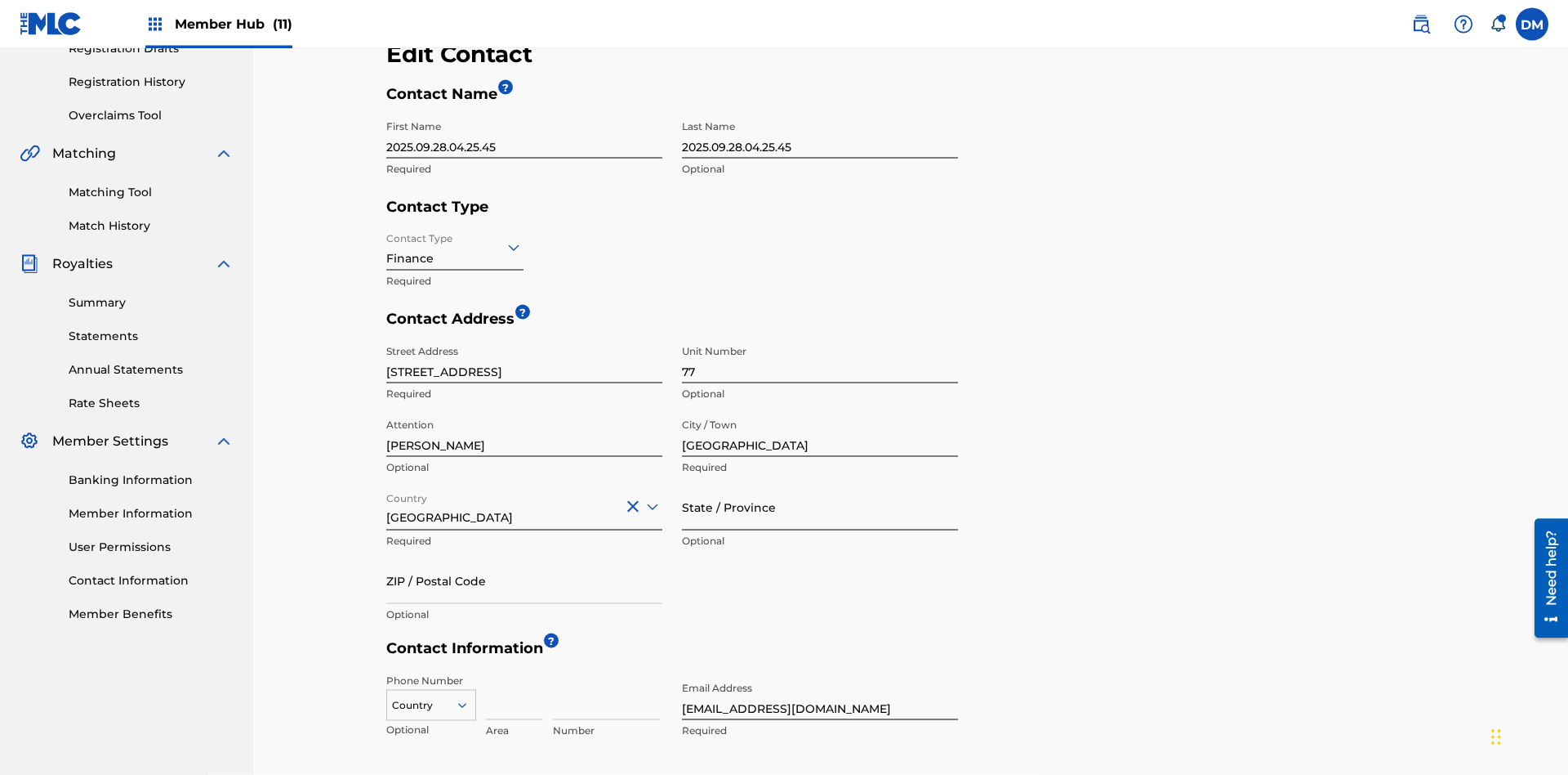
click at [820, 483] on input "State / Province" at bounding box center [819, 507] width 276 height 46
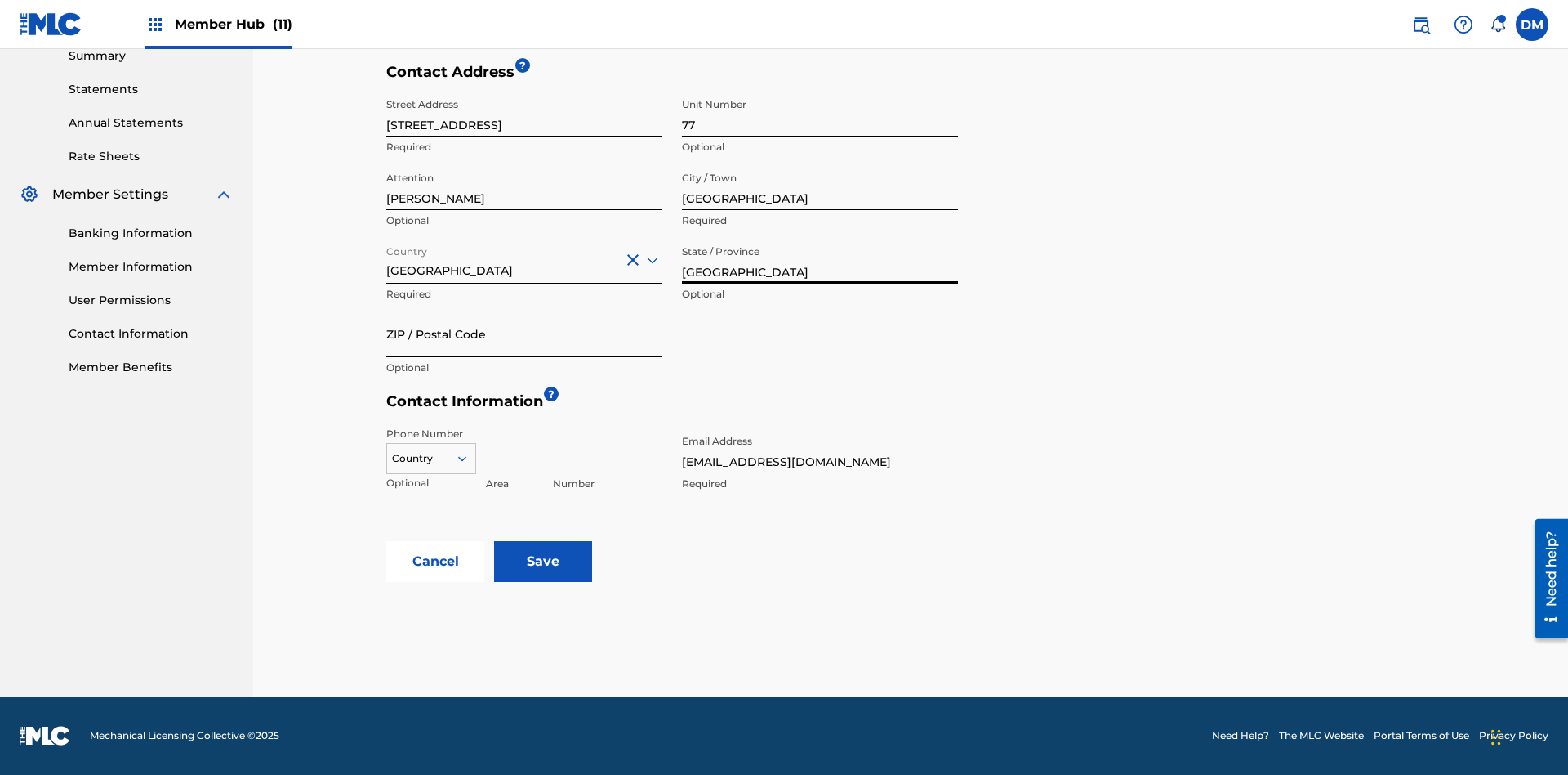
type input "[GEOGRAPHIC_DATA]"
click at [525, 333] on input "ZIP / Postal Code" at bounding box center [524, 334] width 276 height 46
type input "2060"
click at [469, 458] on icon at bounding box center [462, 458] width 15 height 15
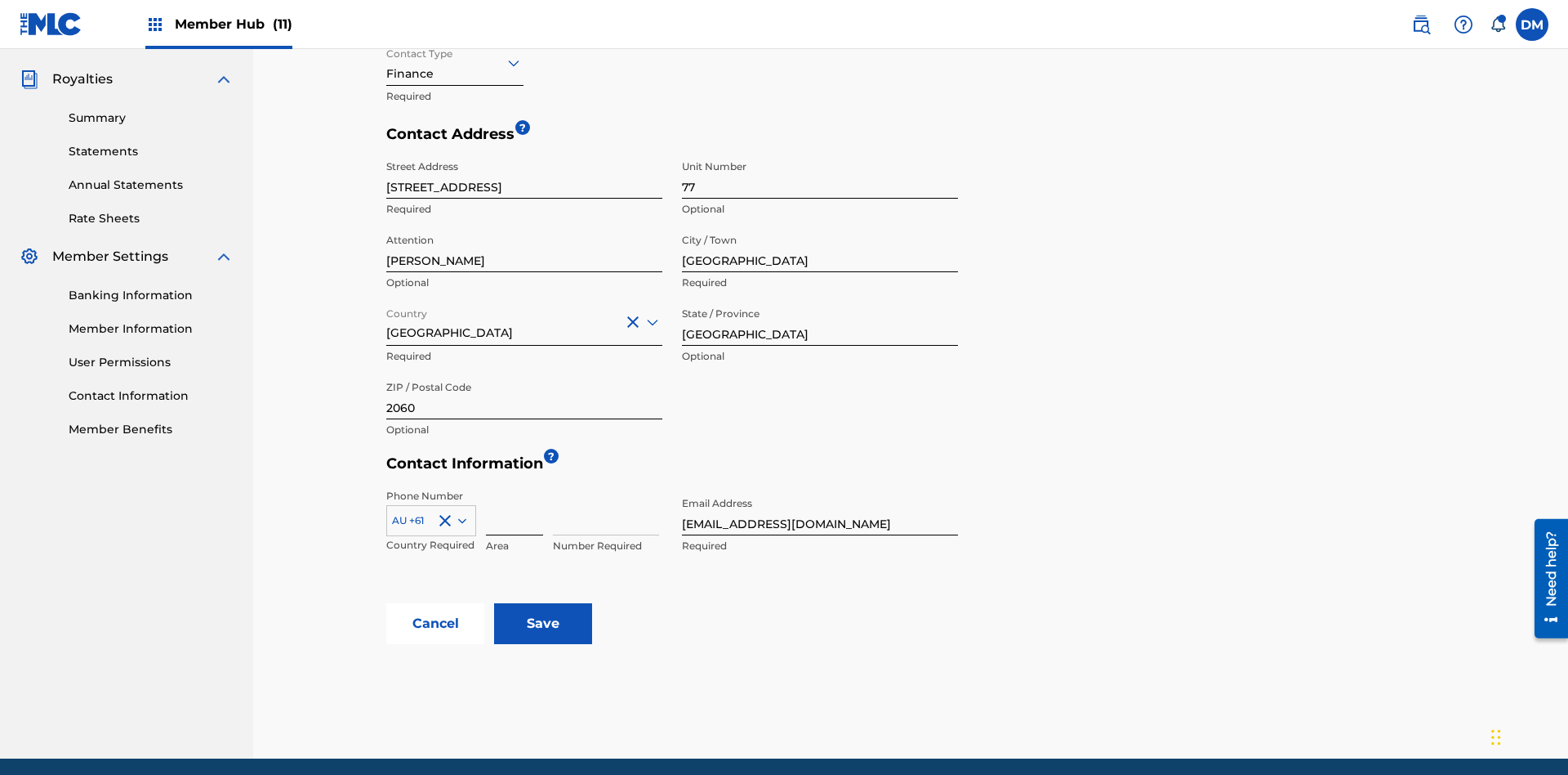
click at [514, 488] on input at bounding box center [514, 512] width 57 height 46
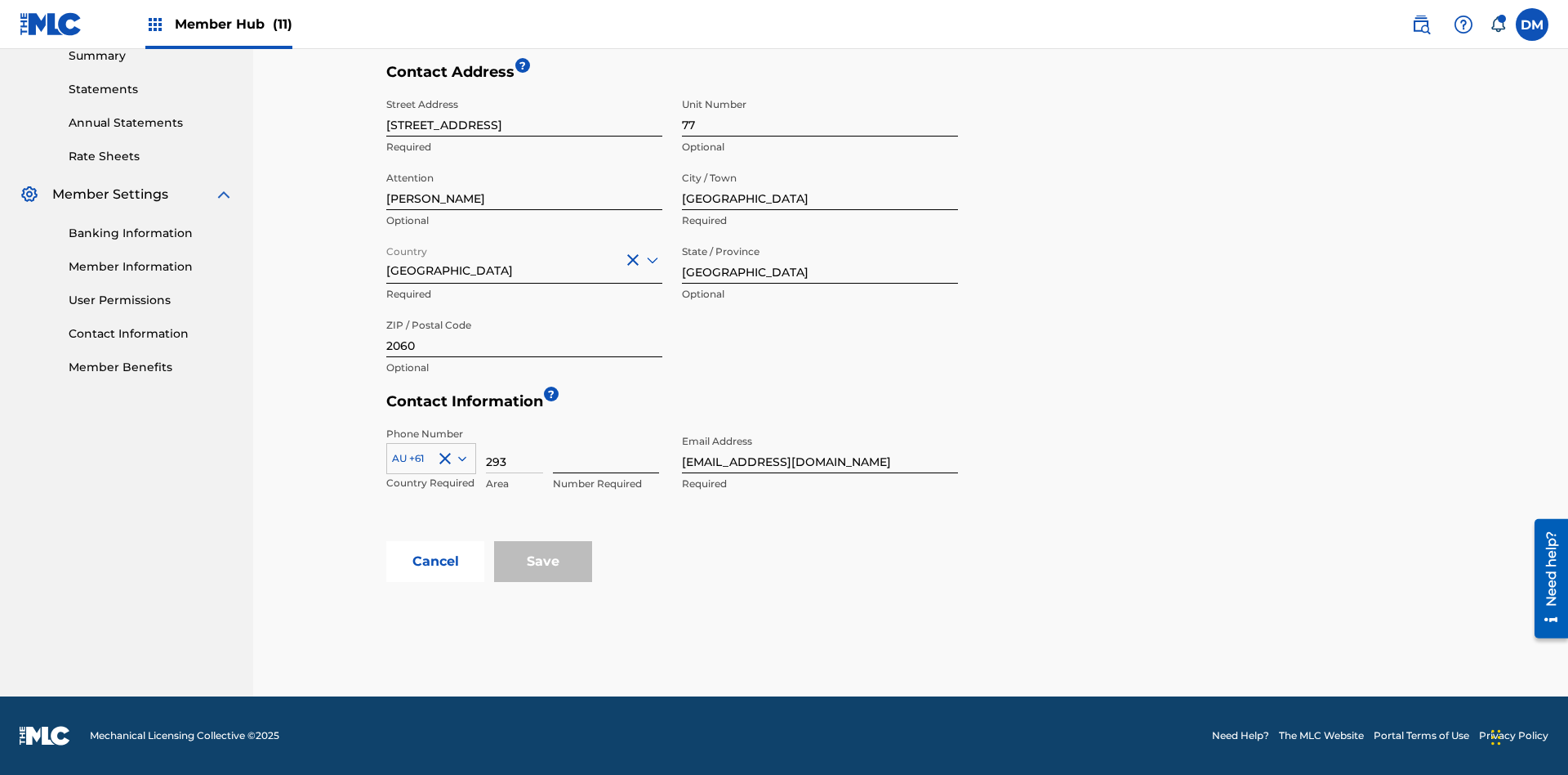
type input "293"
click at [606, 450] on input at bounding box center [606, 450] width 107 height 46
type input "9199000"
click at [820, 450] on input "[EMAIL_ADDRESS][DOMAIN_NAME]" at bounding box center [819, 450] width 276 height 46
type input "[EMAIL_ADDRESS][DOMAIN_NAME]"
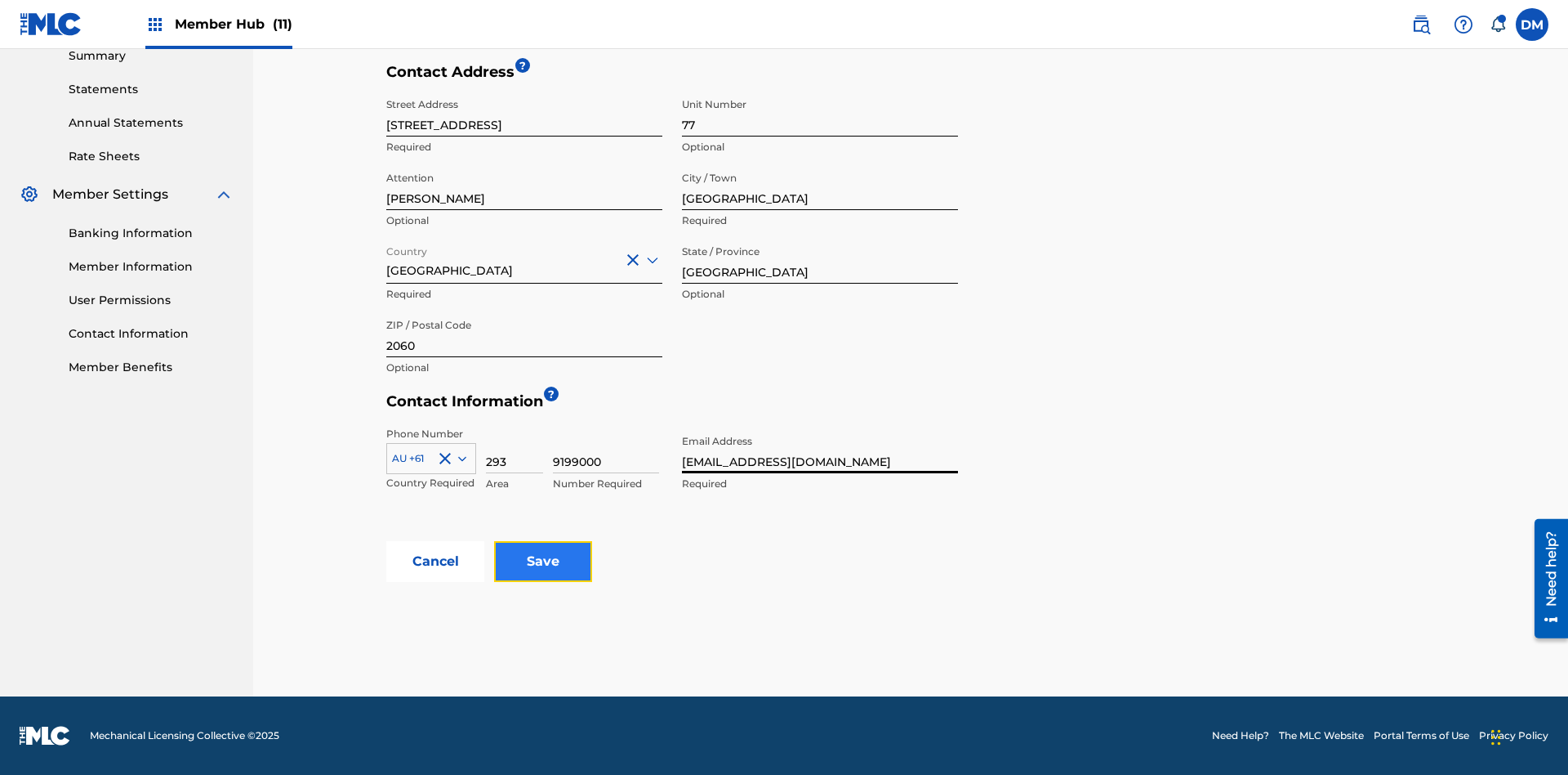
click at [543, 561] on input "Save" at bounding box center [542, 561] width 98 height 41
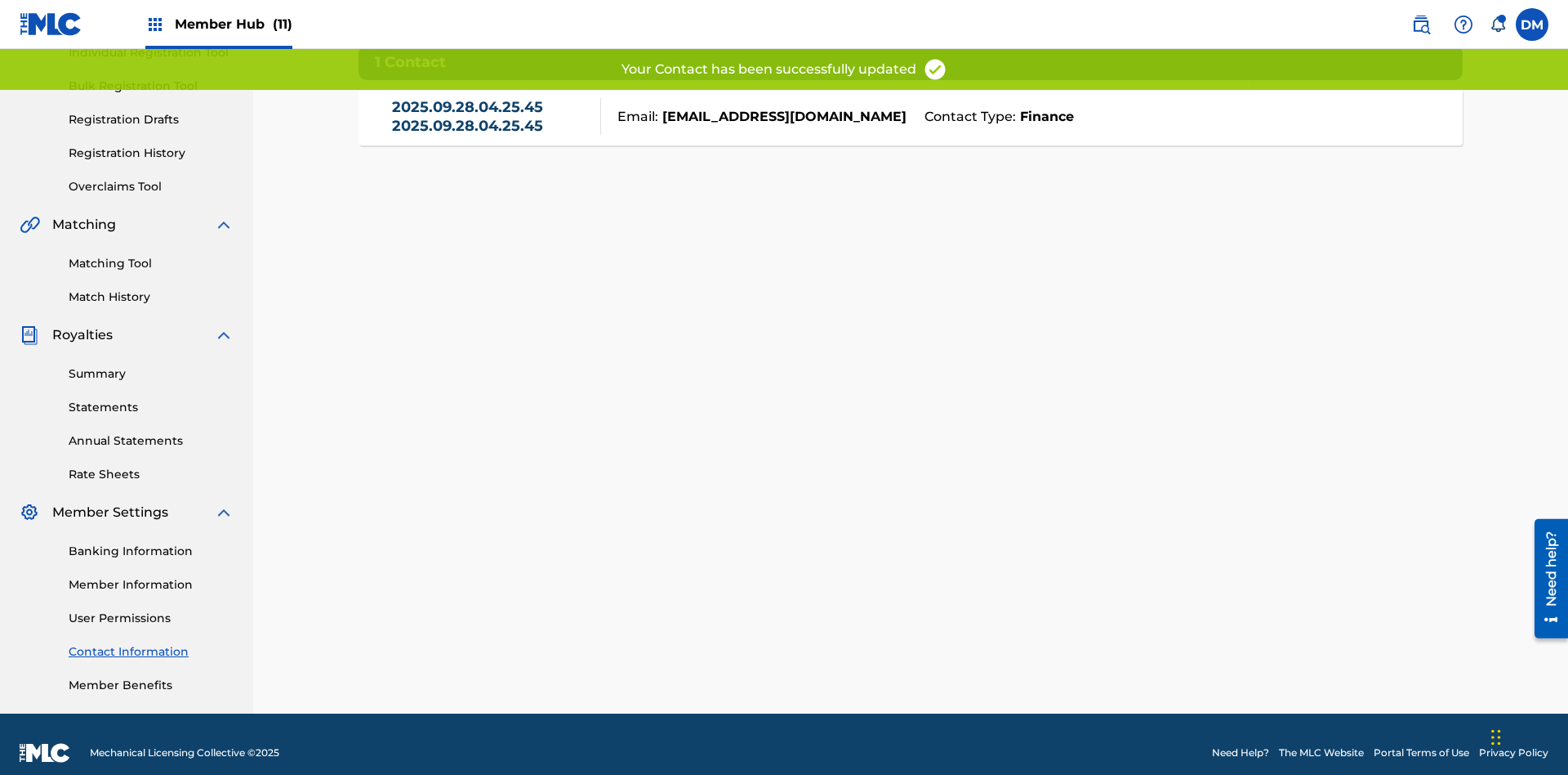
scroll to position [230, 0]
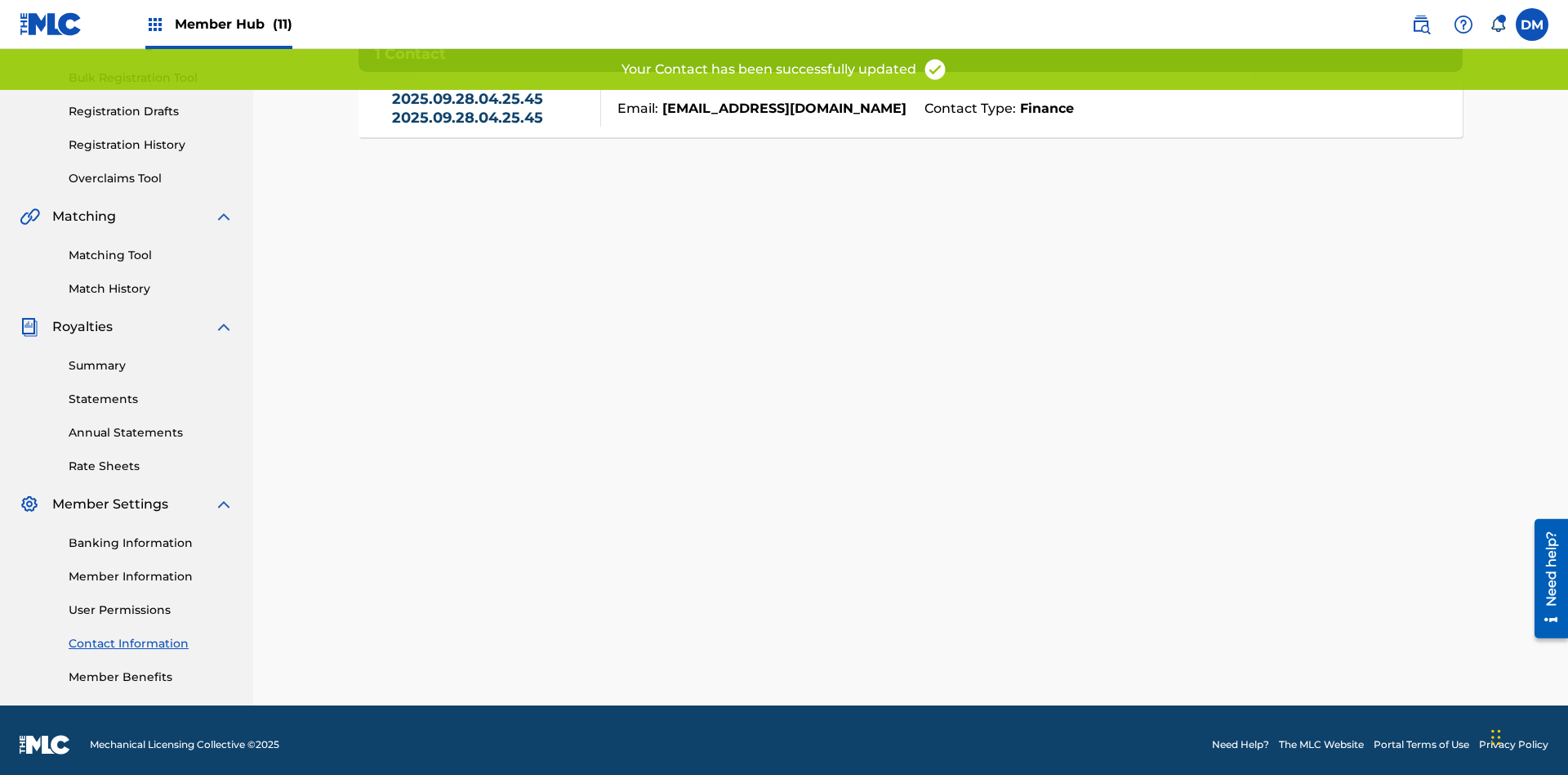
click at [492, 116] on link "2025.09.28.04.25.45 2025.09.28.04.25.45" at bounding box center [492, 108] width 200 height 37
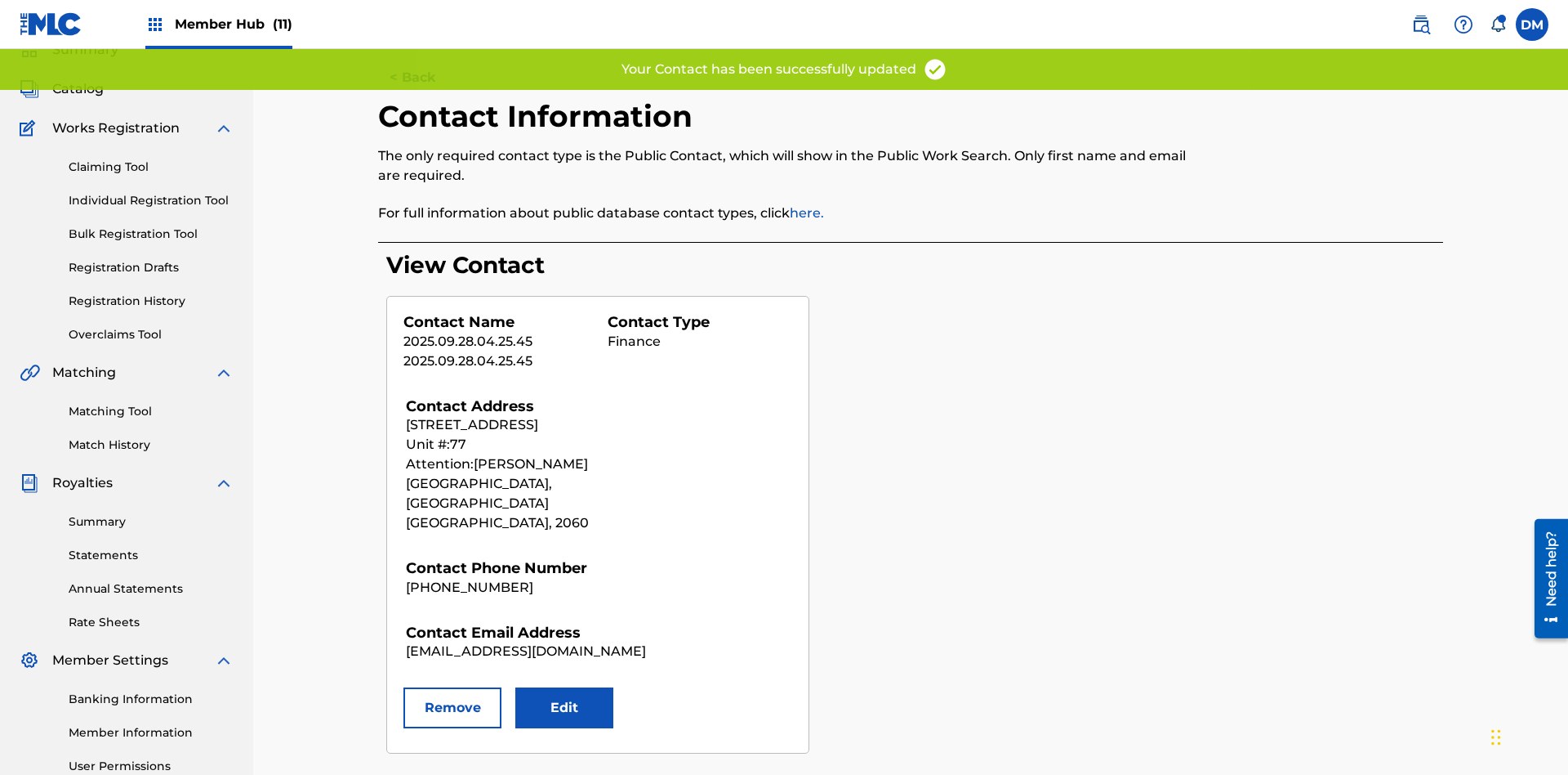
scroll to position [238, 0]
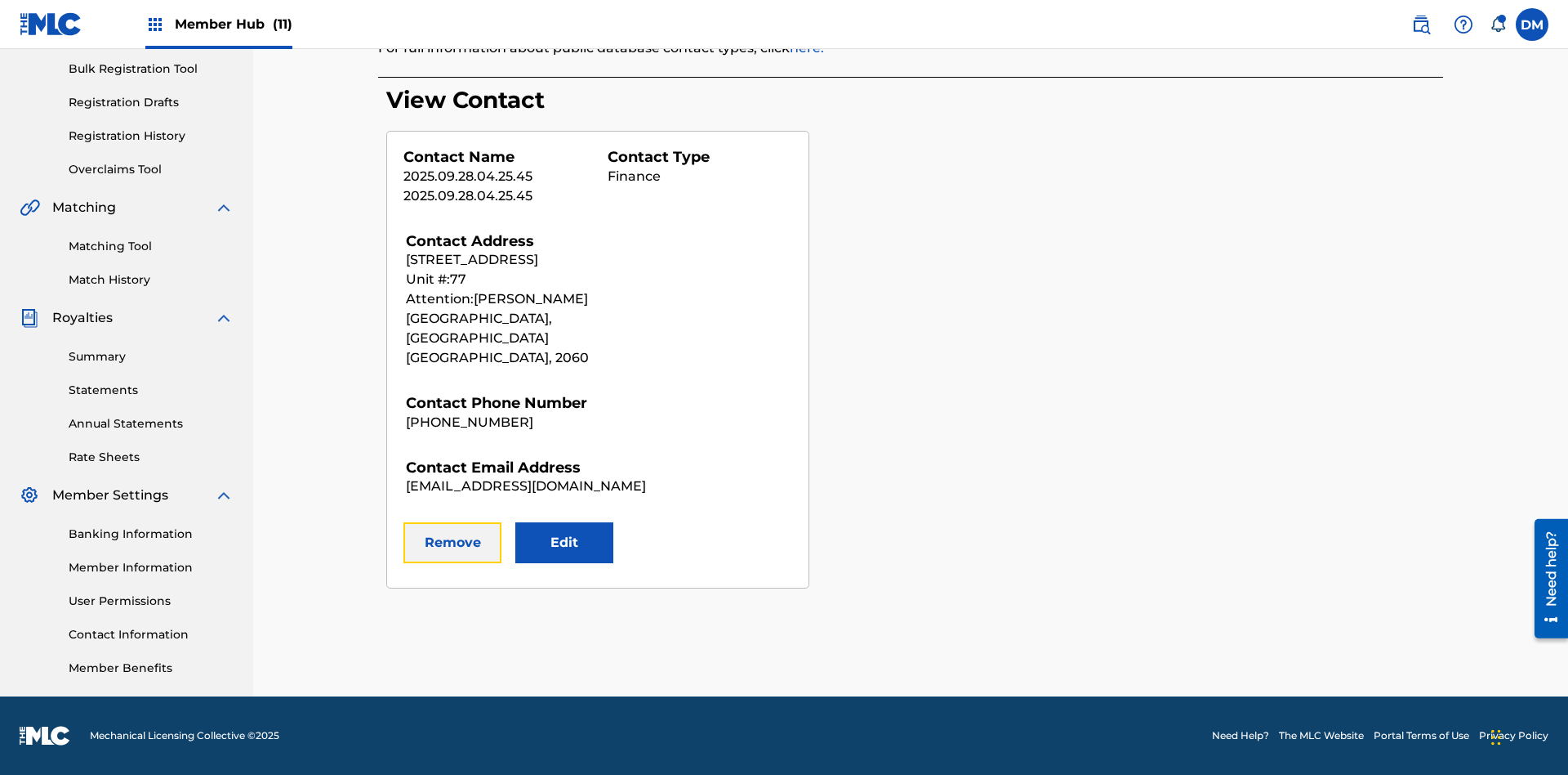
click at [452, 523] on button "Remove" at bounding box center [452, 542] width 98 height 41
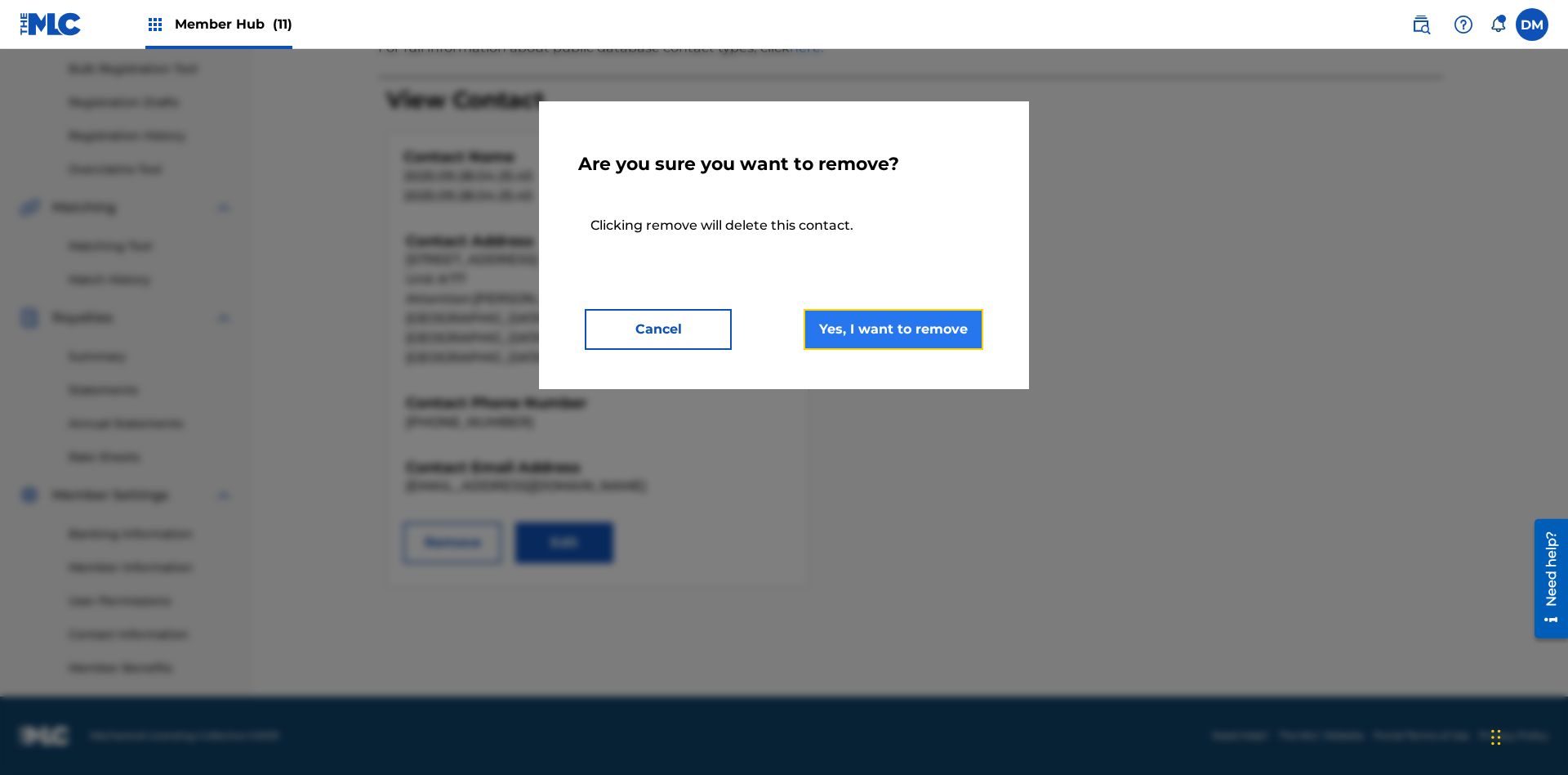
click at [894, 328] on button "Yes, I want to remove" at bounding box center [894, 329] width 180 height 41
